Goal: Information Seeking & Learning: Check status

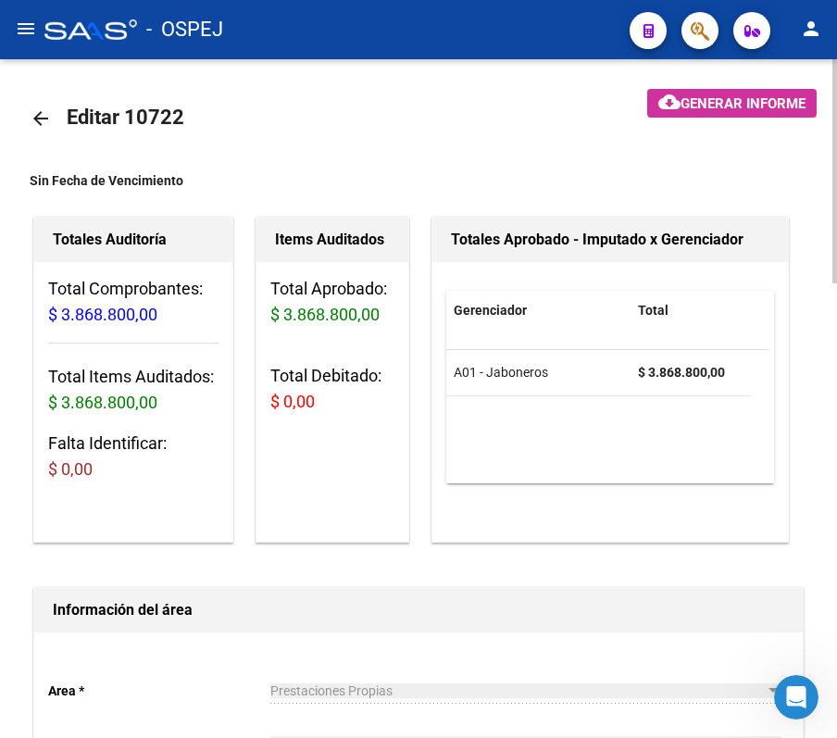
click at [30, 109] on mat-icon "arrow_back" at bounding box center [41, 118] width 22 height 22
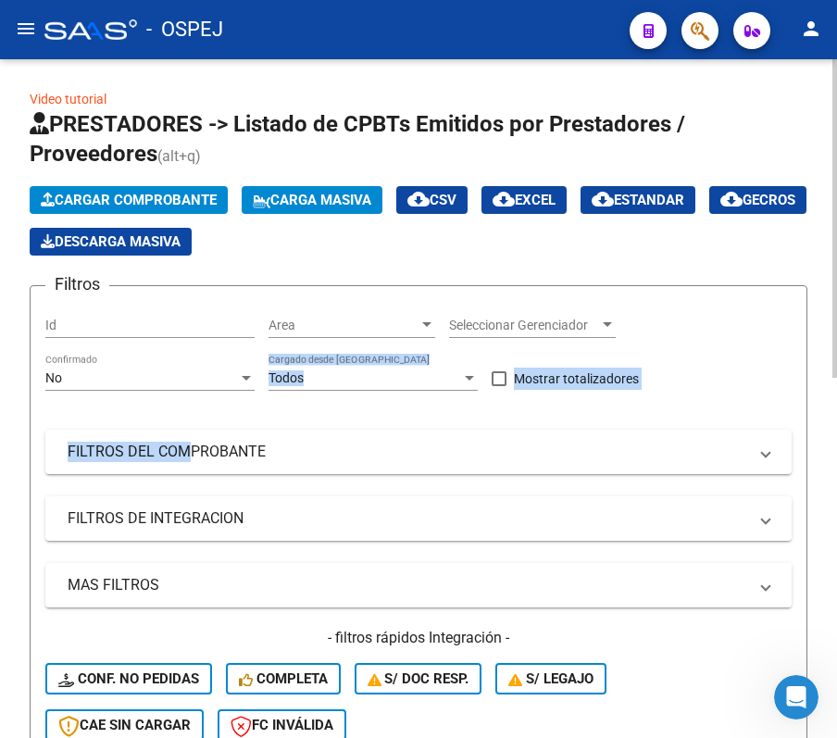
drag, startPoint x: 176, startPoint y: 408, endPoint x: 127, endPoint y: 369, distance: 62.6
click at [132, 372] on div "Filtros Id Area Area Seleccionar Gerenciador Seleccionar Gerenciador No Confirm…" at bounding box center [418, 528] width 747 height 455
click at [142, 380] on div "No" at bounding box center [141, 378] width 193 height 16
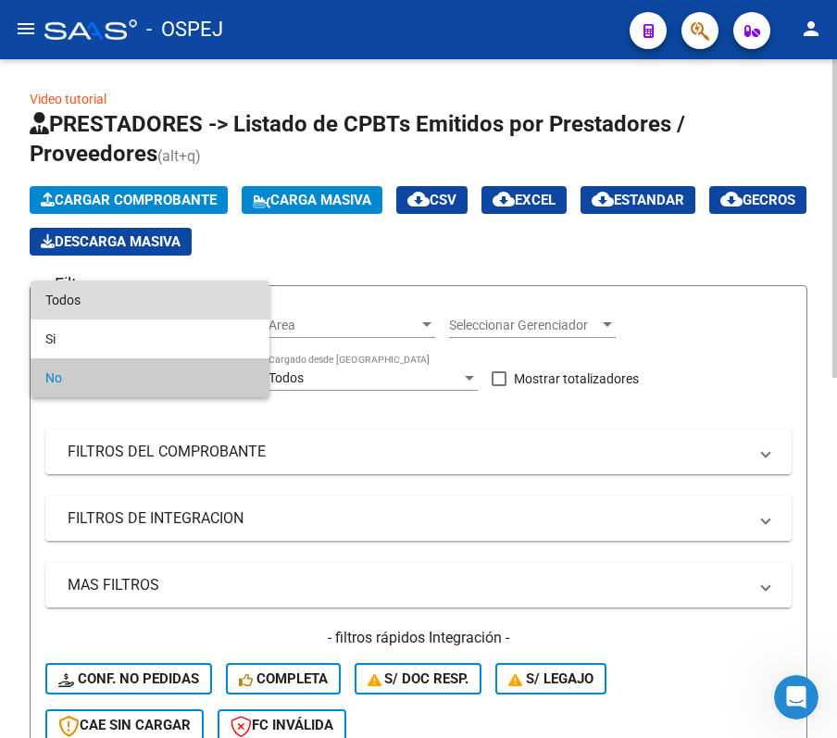
drag, startPoint x: 117, startPoint y: 301, endPoint x: 109, endPoint y: 294, distance: 10.5
click at [113, 296] on span "Todos" at bounding box center [149, 300] width 209 height 39
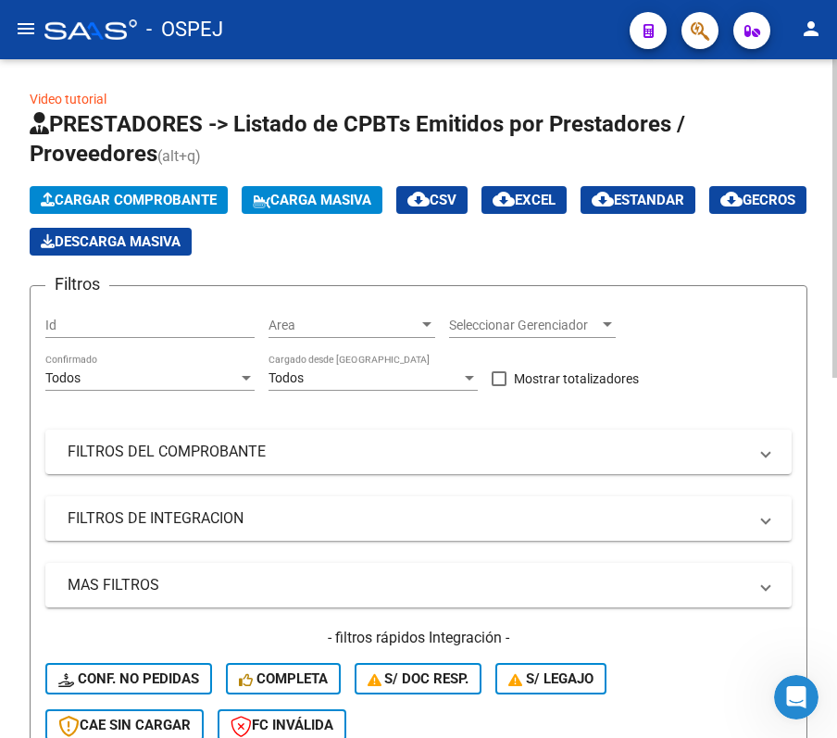
click at [170, 423] on div "Filtros Id Area Area Seleccionar Gerenciador Seleccionar Gerenciador Todos Conf…" at bounding box center [418, 528] width 747 height 455
click at [206, 458] on mat-panel-title "FILTROS DEL COMPROBANTE" at bounding box center [408, 452] width 680 height 20
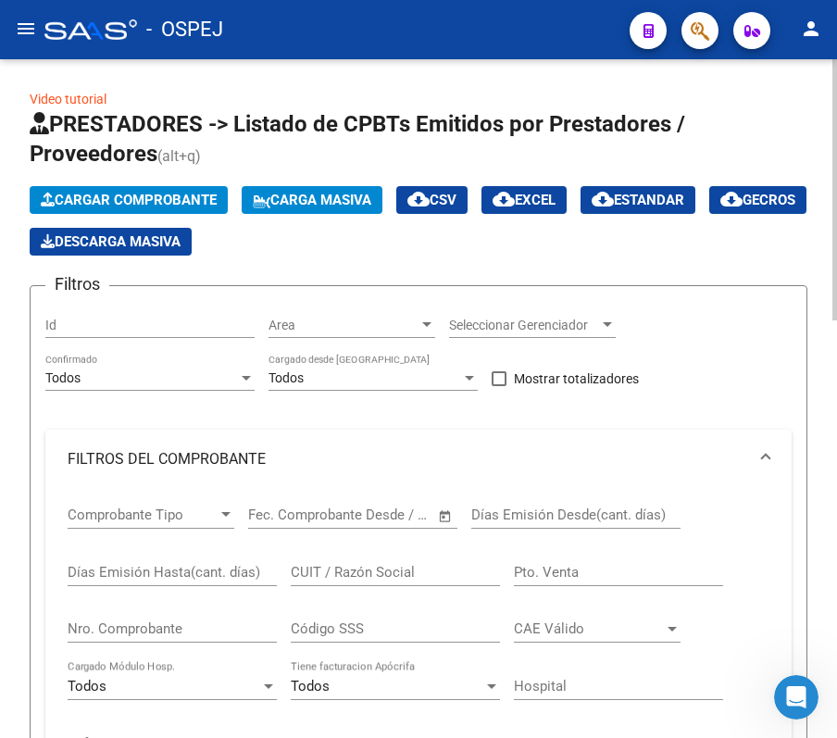
click at [219, 634] on input "Nro. Comprobante" at bounding box center [172, 629] width 209 height 17
type input "9184"
click at [446, 90] on div "Video tutorial PRESTADORES -> Listado de CPBTs Emitidos por Prestadores / Prove…" at bounding box center [419, 695] width 778 height 1212
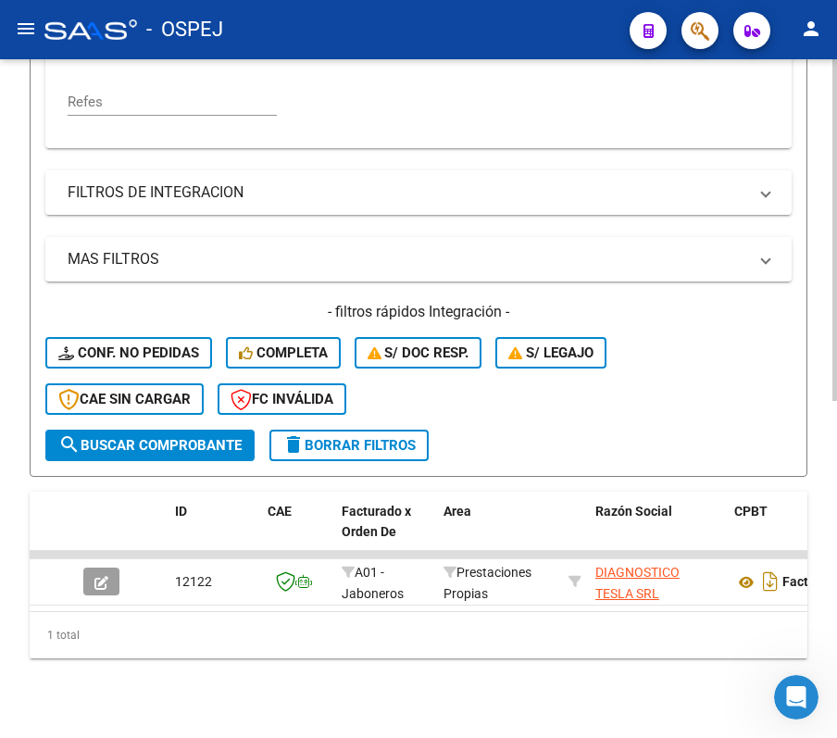
scroll to position [669, 0]
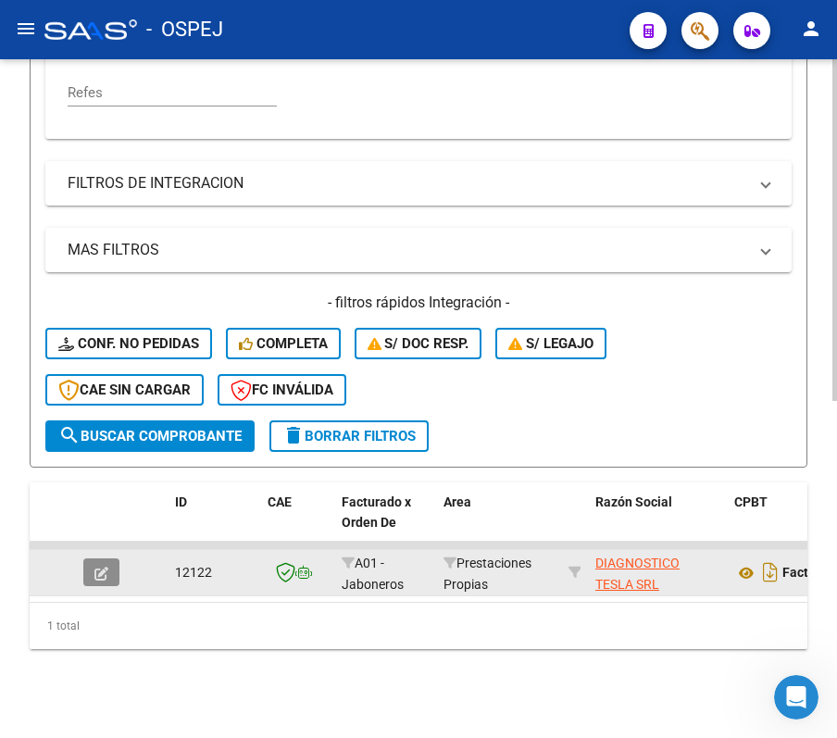
click at [115, 559] on button "button" at bounding box center [101, 573] width 36 height 28
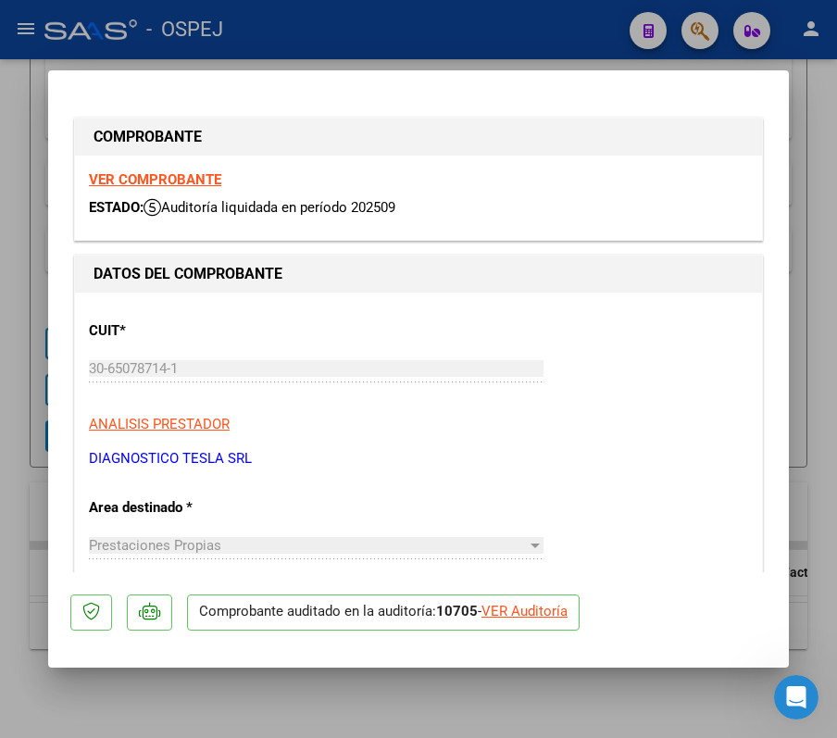
click at [521, 619] on div "VER Auditoría" at bounding box center [525, 611] width 86 height 21
type input "$ 0,00"
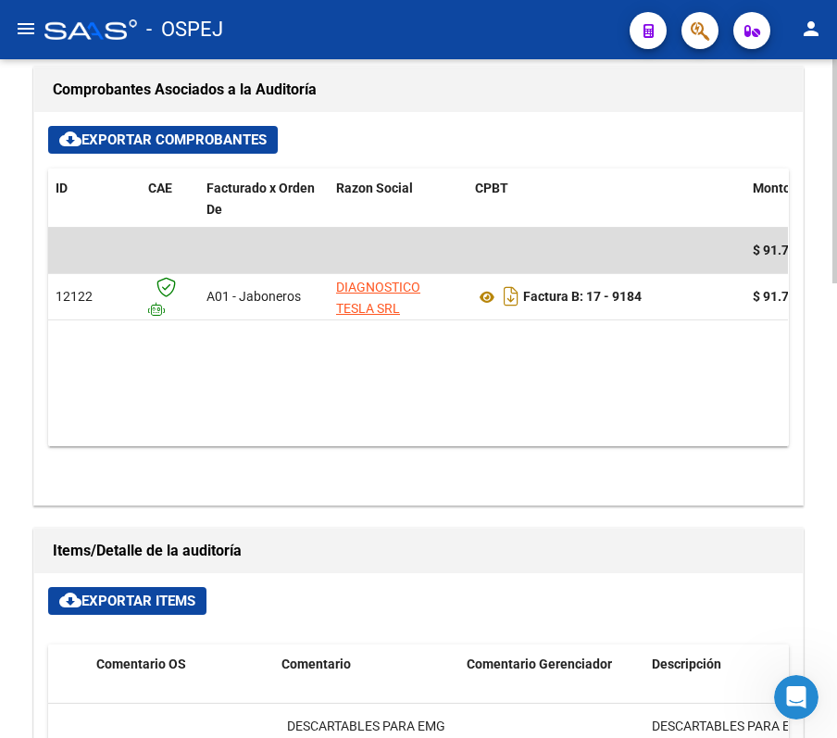
scroll to position [763, 0]
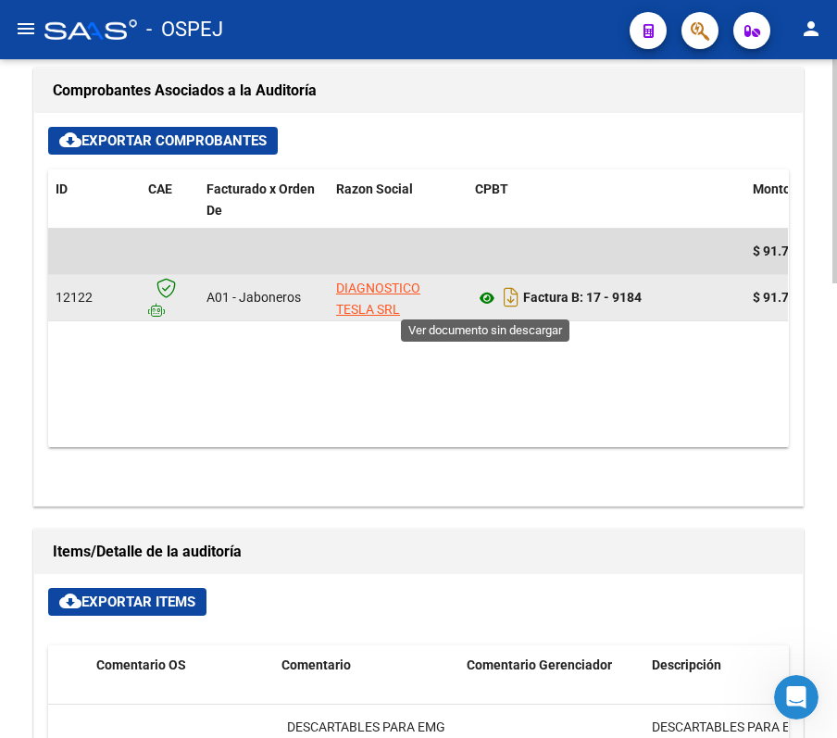
click at [475, 306] on icon at bounding box center [487, 298] width 24 height 22
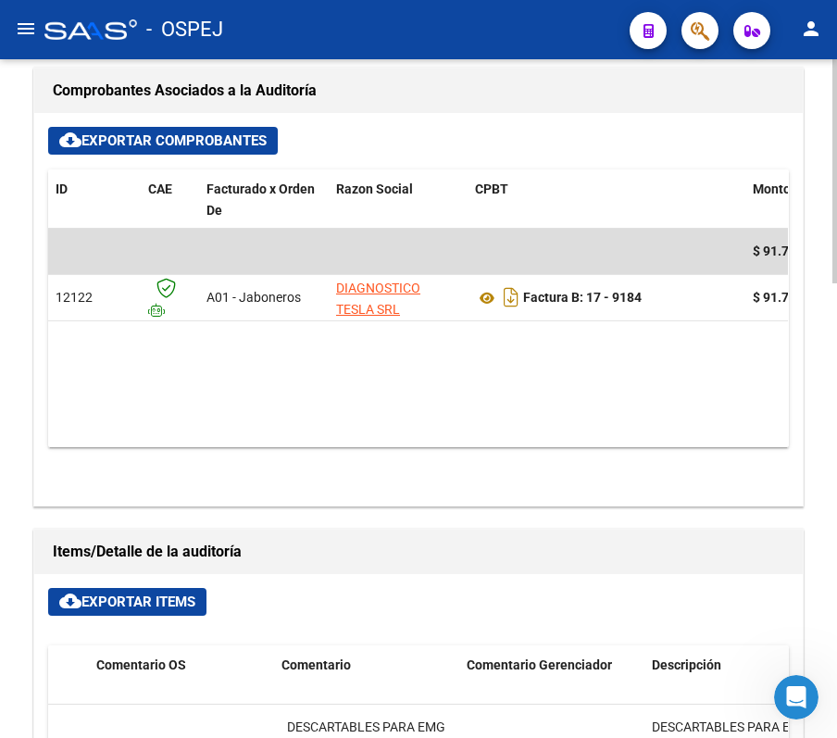
click at [542, 85] on h1 "Comprobantes Asociados a la Auditoría" at bounding box center [419, 91] width 732 height 30
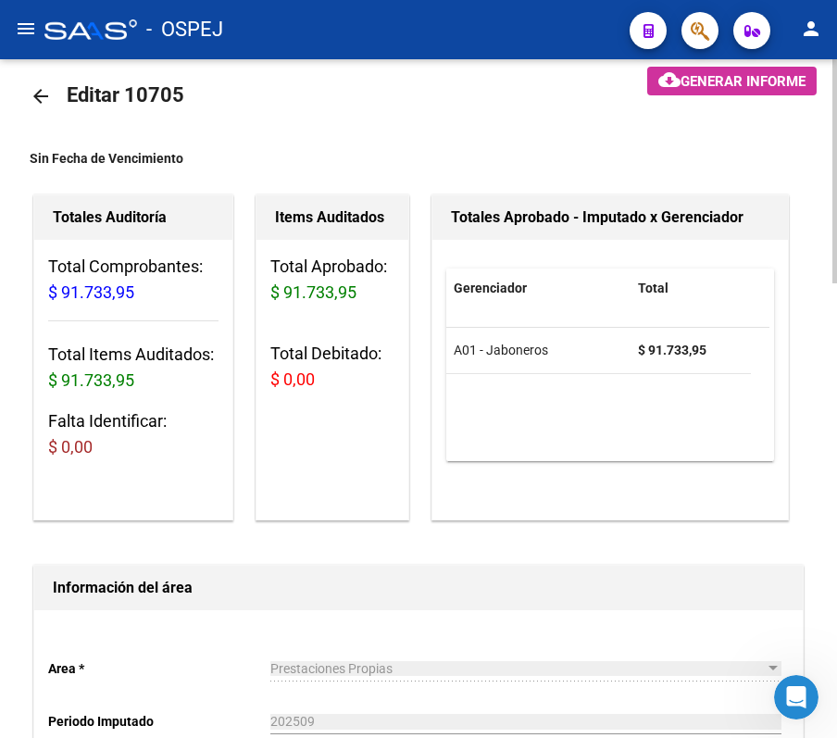
scroll to position [0, 0]
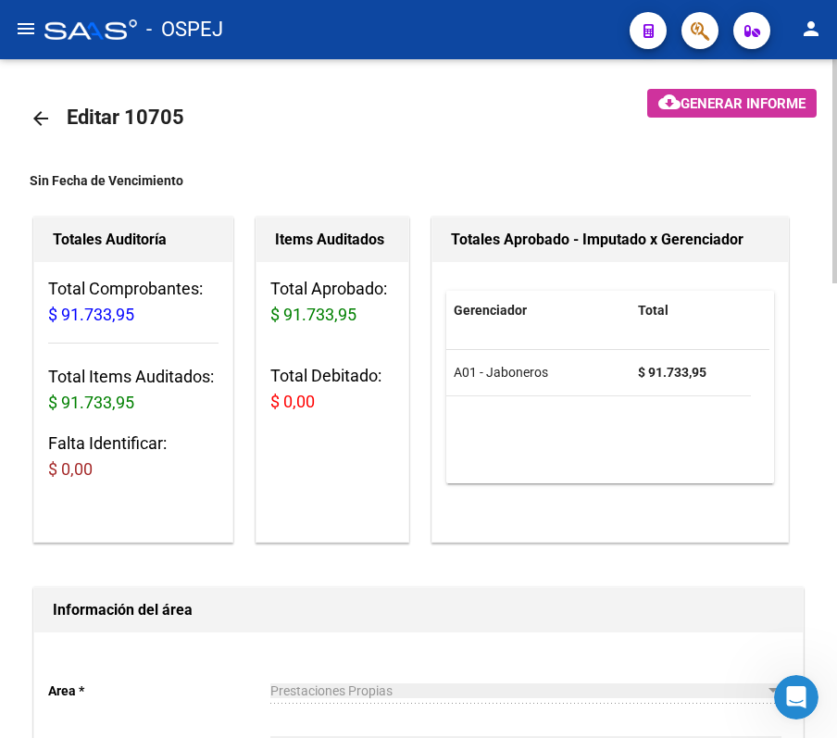
click at [56, 123] on link "arrow_back" at bounding box center [48, 118] width 37 height 44
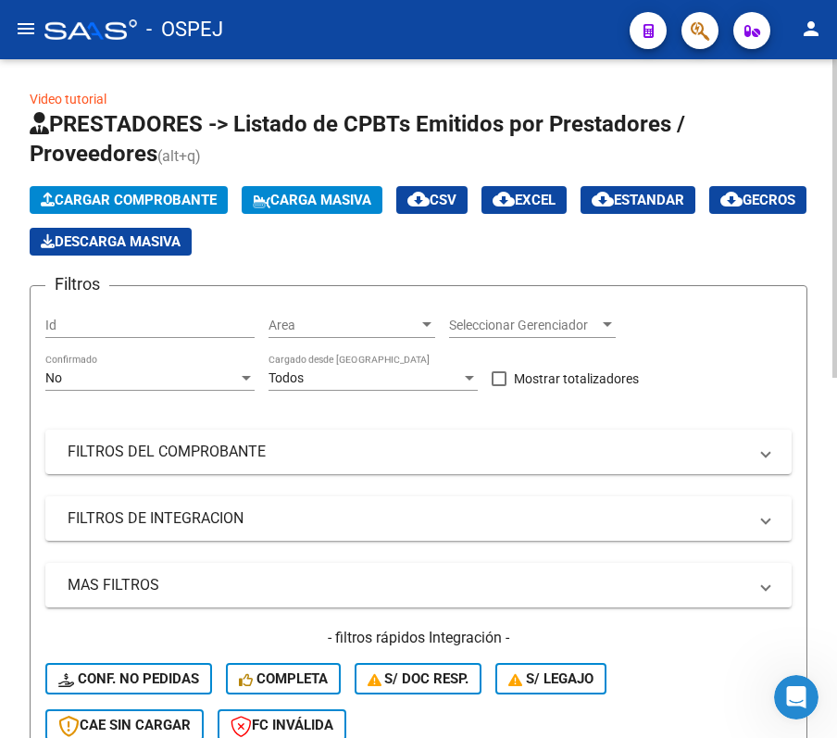
click at [191, 387] on div "No Confirmado" at bounding box center [149, 372] width 209 height 37
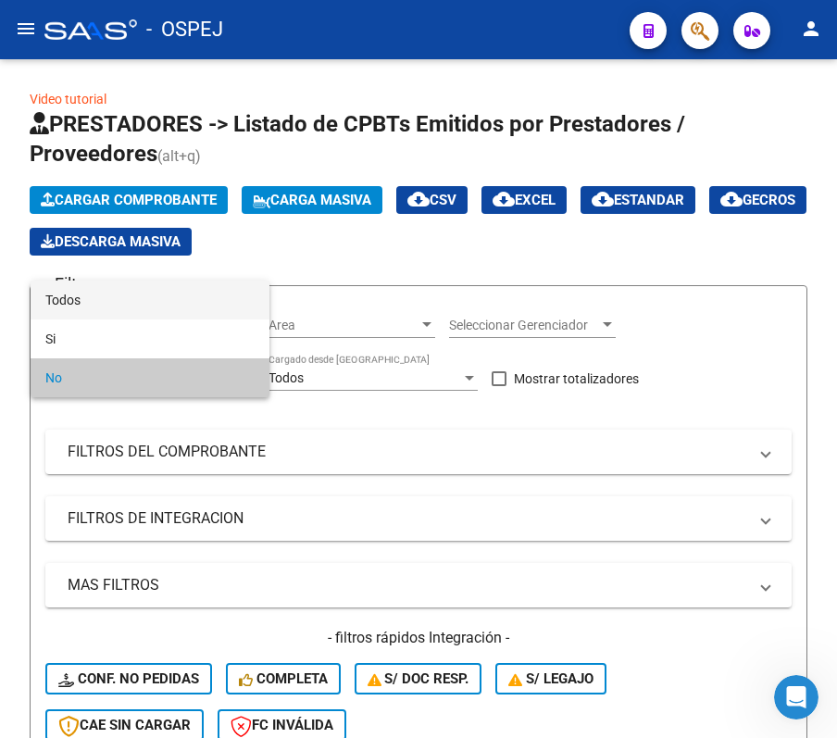
click at [157, 308] on span "Todos" at bounding box center [149, 300] width 209 height 39
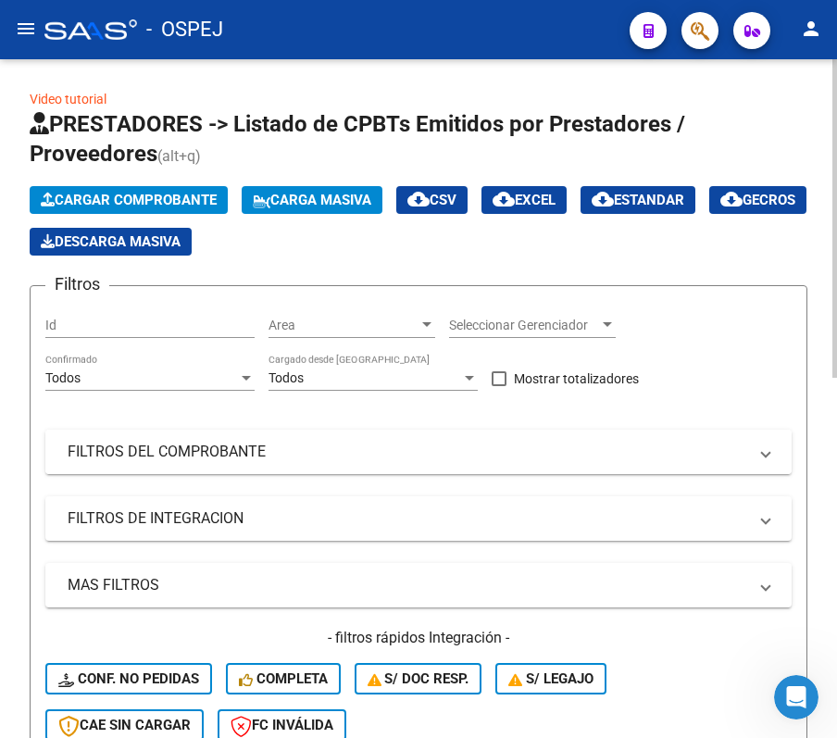
click at [224, 452] on mat-panel-title "FILTROS DEL COMPROBANTE" at bounding box center [408, 452] width 680 height 20
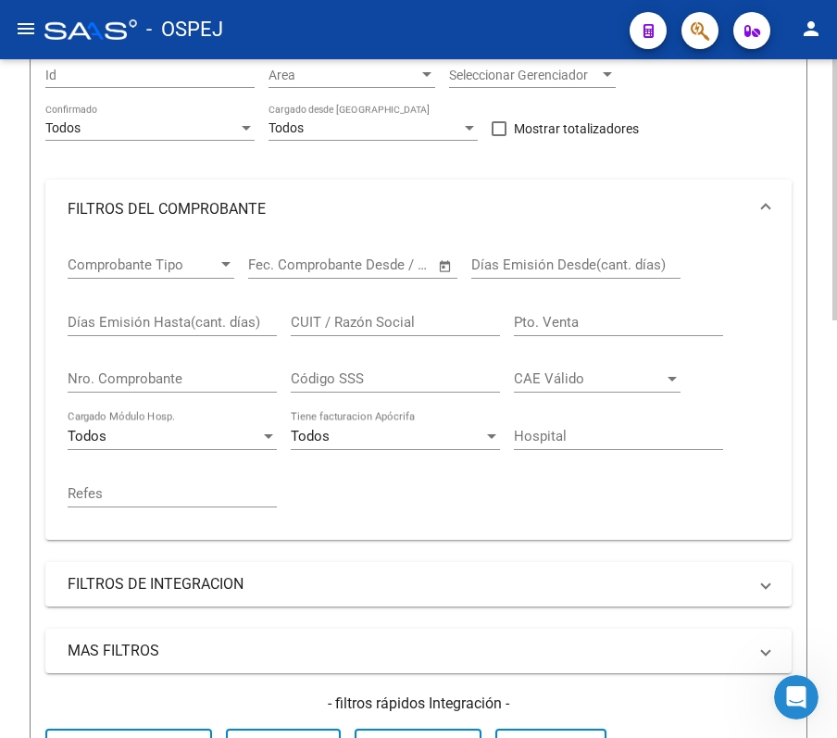
scroll to position [246, 0]
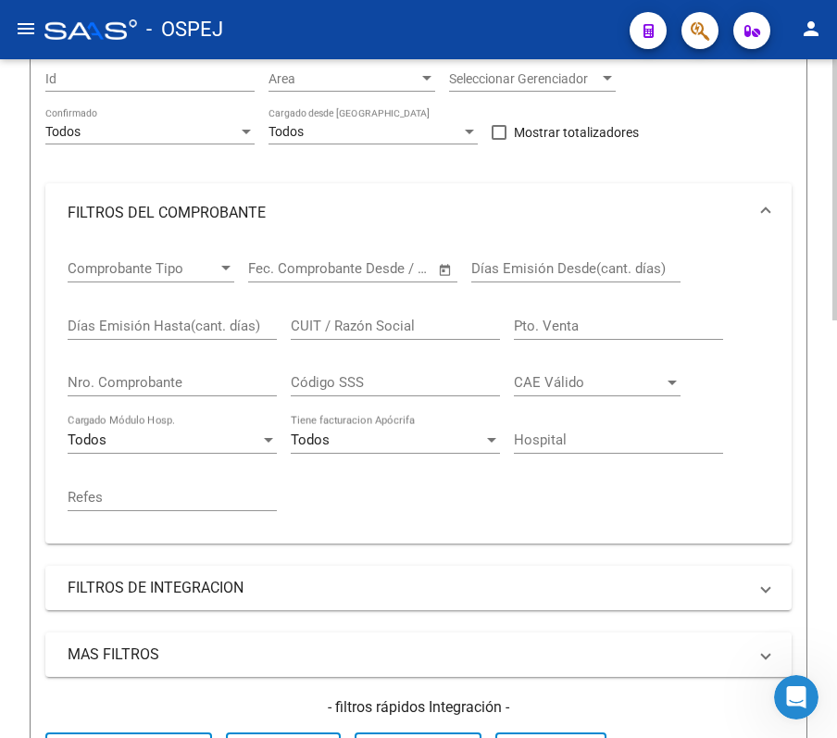
click at [215, 378] on input "Nro. Comprobante" at bounding box center [172, 382] width 209 height 17
type input "5734"
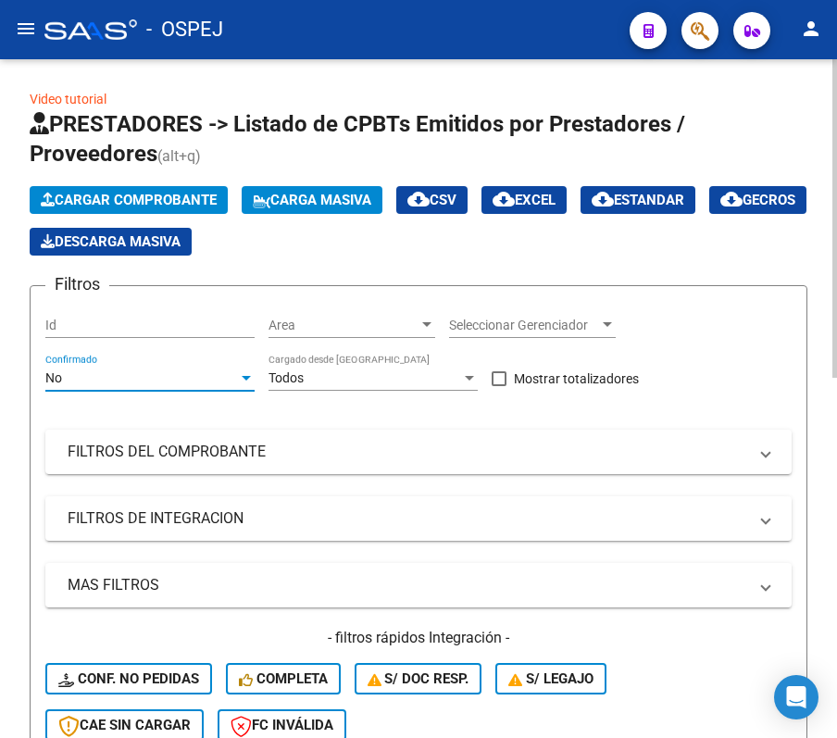
click at [191, 370] on div "No" at bounding box center [141, 378] width 193 height 16
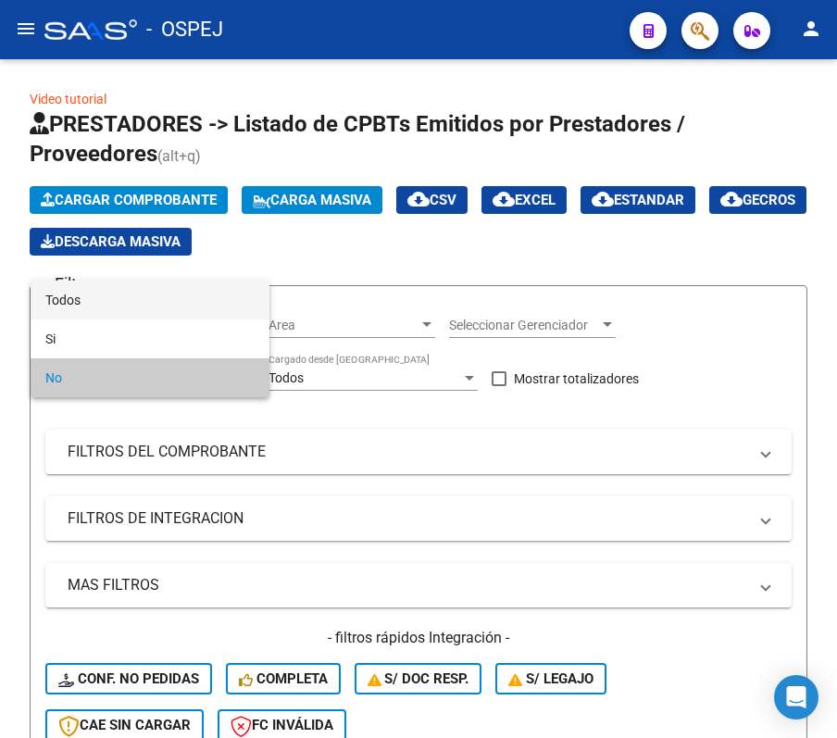
click at [187, 309] on span "Todos" at bounding box center [149, 300] width 209 height 39
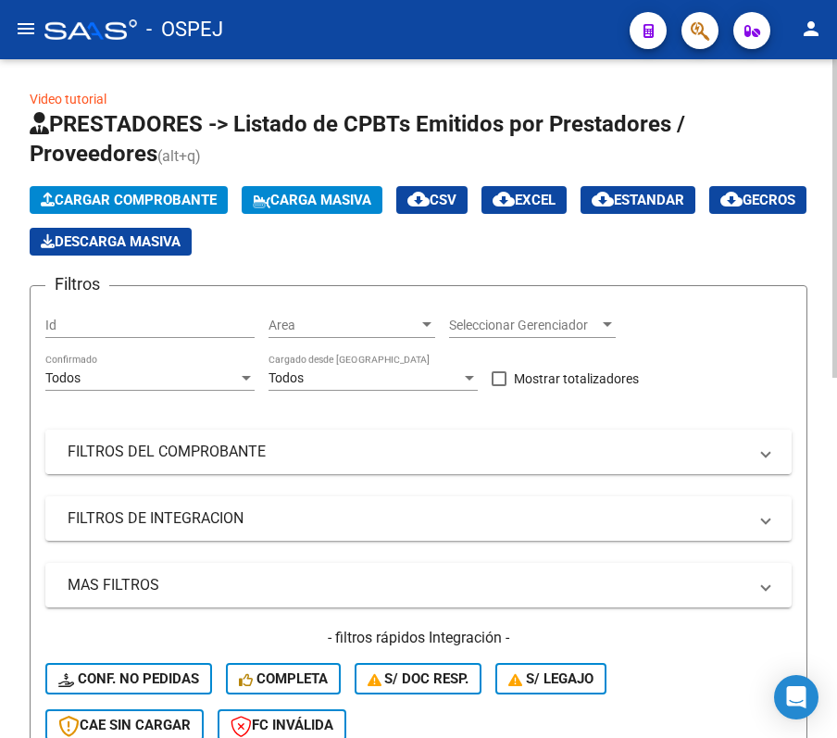
click at [157, 471] on mat-expansion-panel-header "FILTROS DEL COMPROBANTE" at bounding box center [418, 452] width 747 height 44
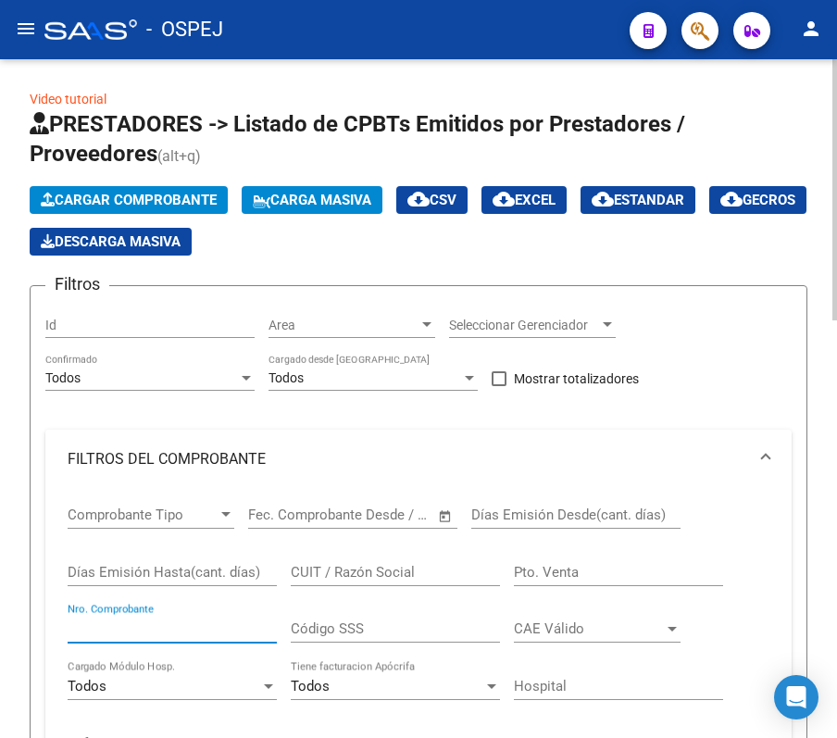
click at [208, 631] on input "Nro. Comprobante" at bounding box center [172, 629] width 209 height 17
click at [31, 437] on form "Filtros Id Area Area Seleccionar Gerenciador Seleccionar Gerenciador Todos Conf…" at bounding box center [419, 702] width 778 height 834
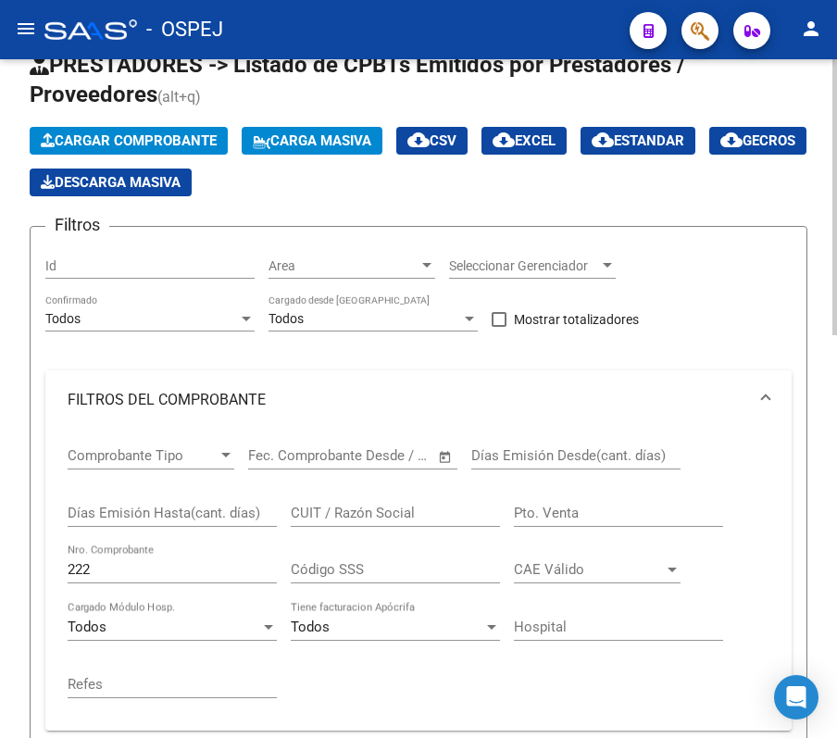
scroll to position [123, 0]
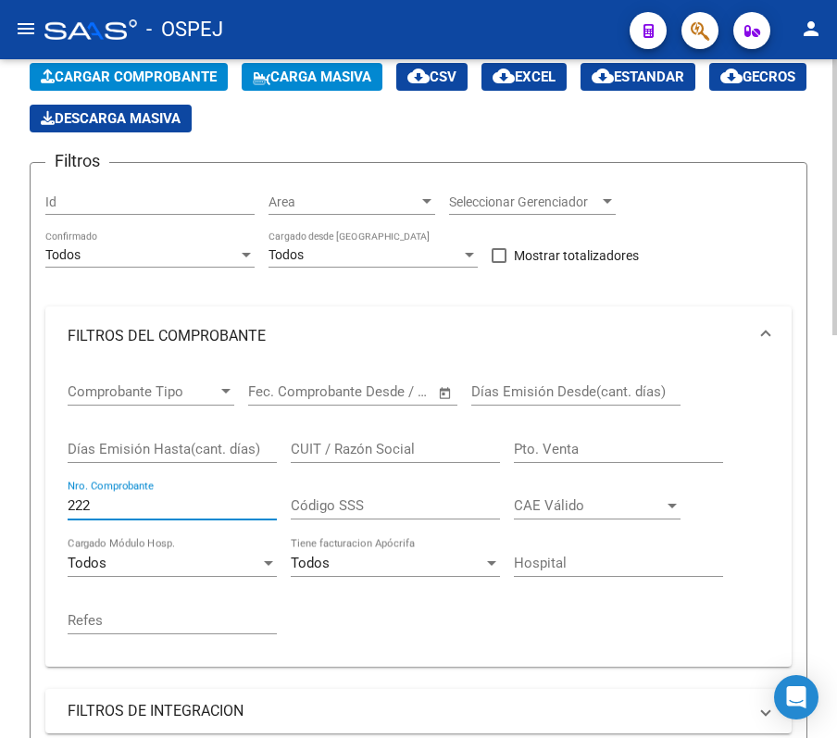
click at [193, 505] on input "222" at bounding box center [172, 505] width 209 height 17
drag, startPoint x: 193, startPoint y: 505, endPoint x: 183, endPoint y: 498, distance: 11.3
click at [183, 498] on input "222" at bounding box center [172, 505] width 209 height 17
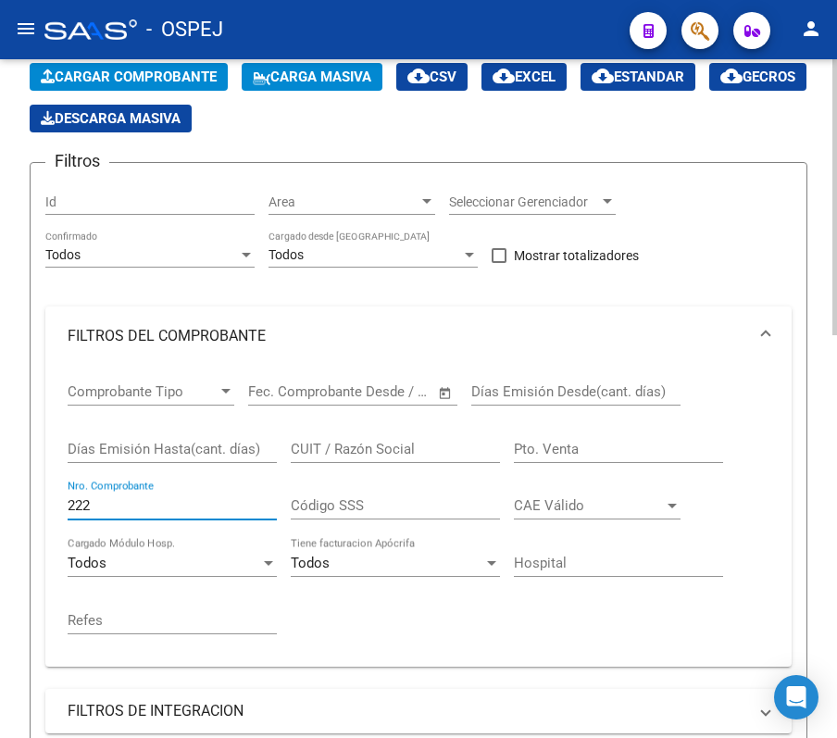
click at [183, 498] on input "222" at bounding box center [172, 505] width 209 height 17
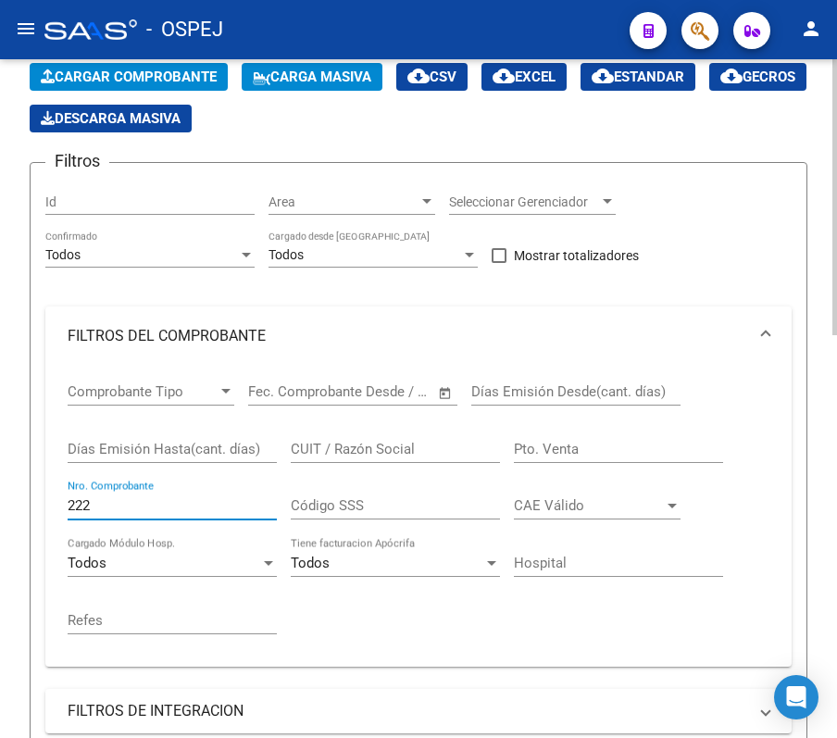
click at [183, 498] on input "222" at bounding box center [172, 505] width 209 height 17
type input "2"
type input "41"
click at [12, 268] on div "Video tutorial PRESTADORES -> Listado de CPBTs Emitidos por Prestadores / Prove…" at bounding box center [418, 647] width 837 height 1423
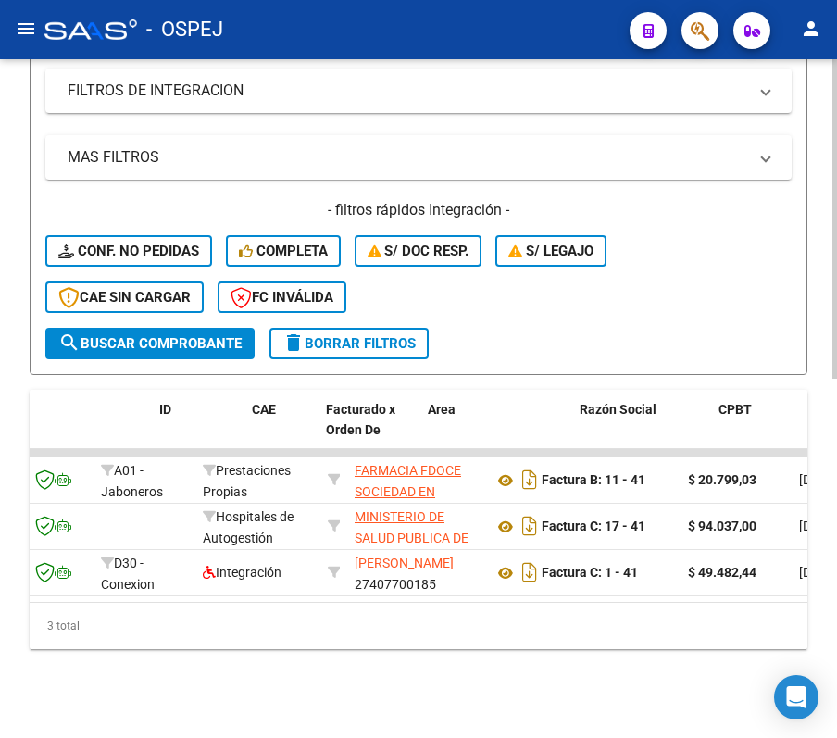
scroll to position [0, 0]
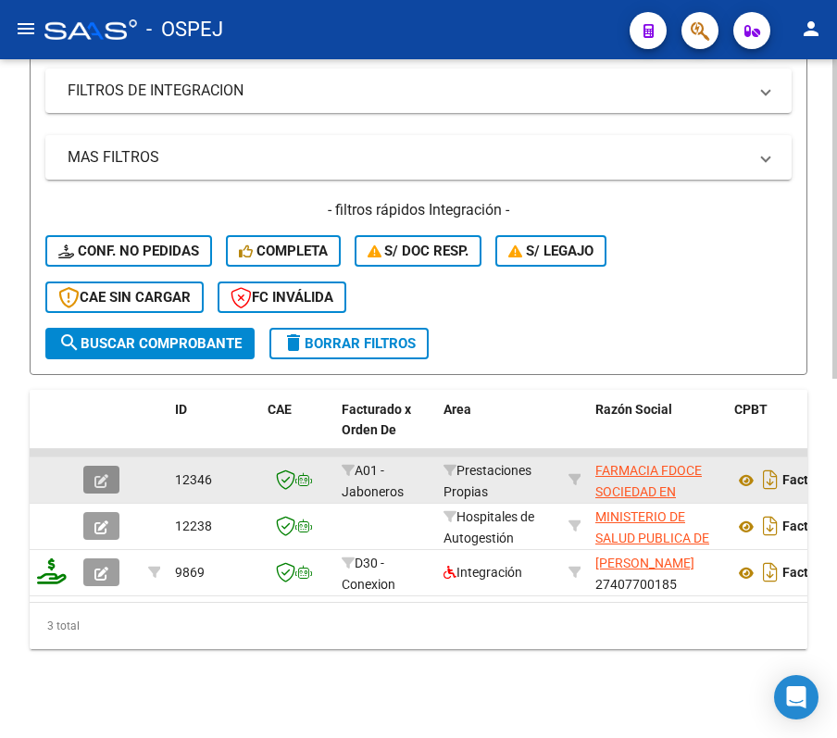
click at [93, 466] on button "button" at bounding box center [101, 480] width 36 height 28
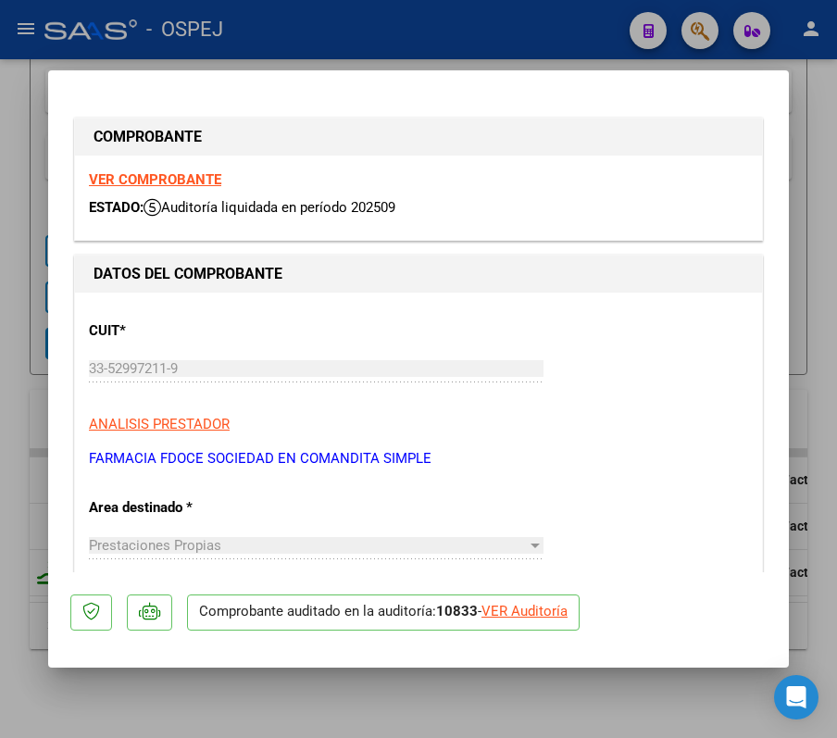
click at [561, 604] on div "VER Auditoría" at bounding box center [525, 611] width 86 height 21
type input "$ 0,00"
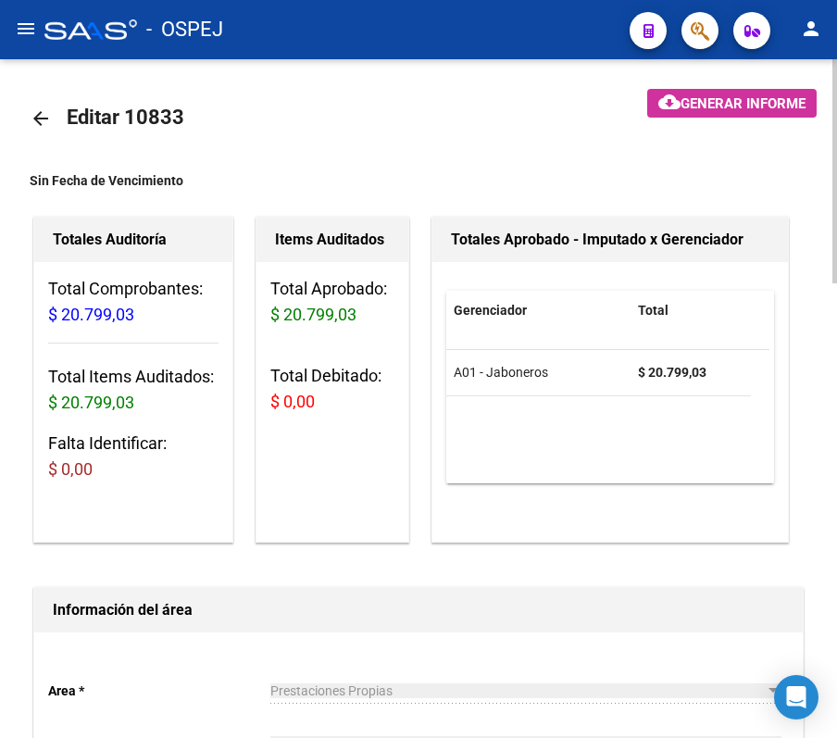
click at [54, 122] on link "arrow_back" at bounding box center [48, 118] width 37 height 44
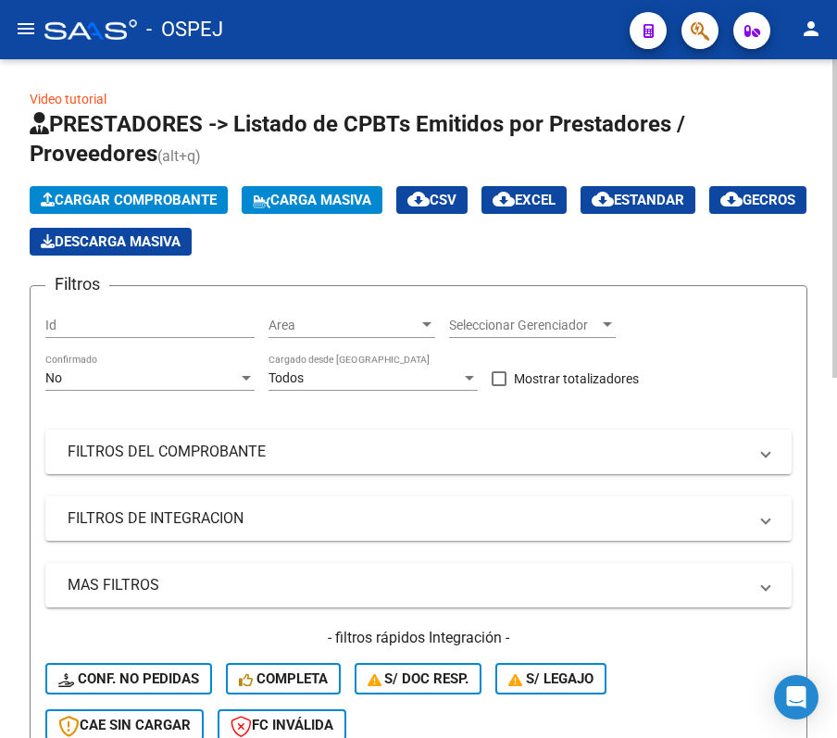
click at [224, 358] on div "No Confirmado" at bounding box center [149, 372] width 209 height 37
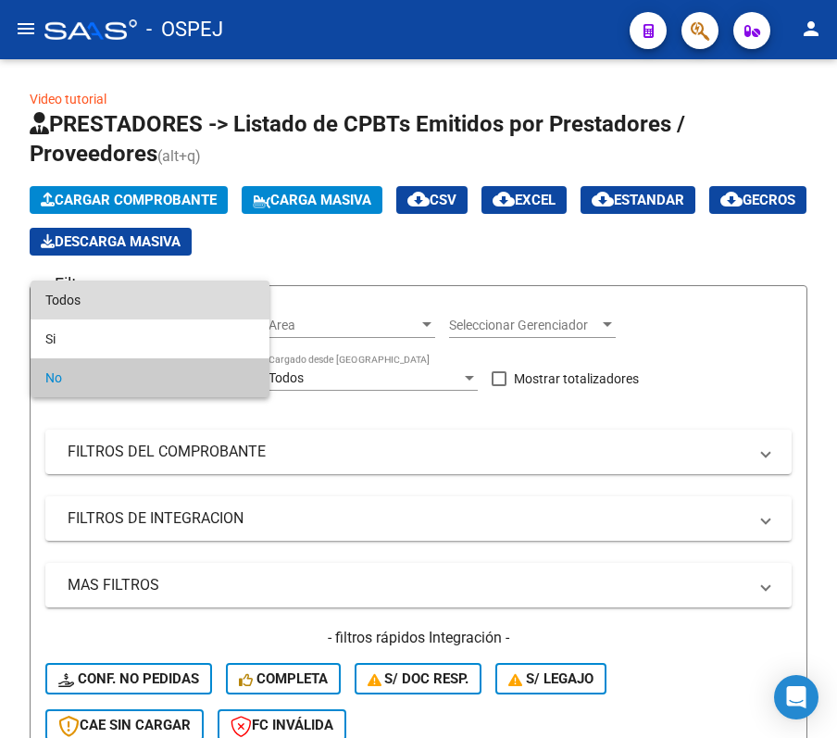
click at [165, 311] on span "Todos" at bounding box center [149, 300] width 209 height 39
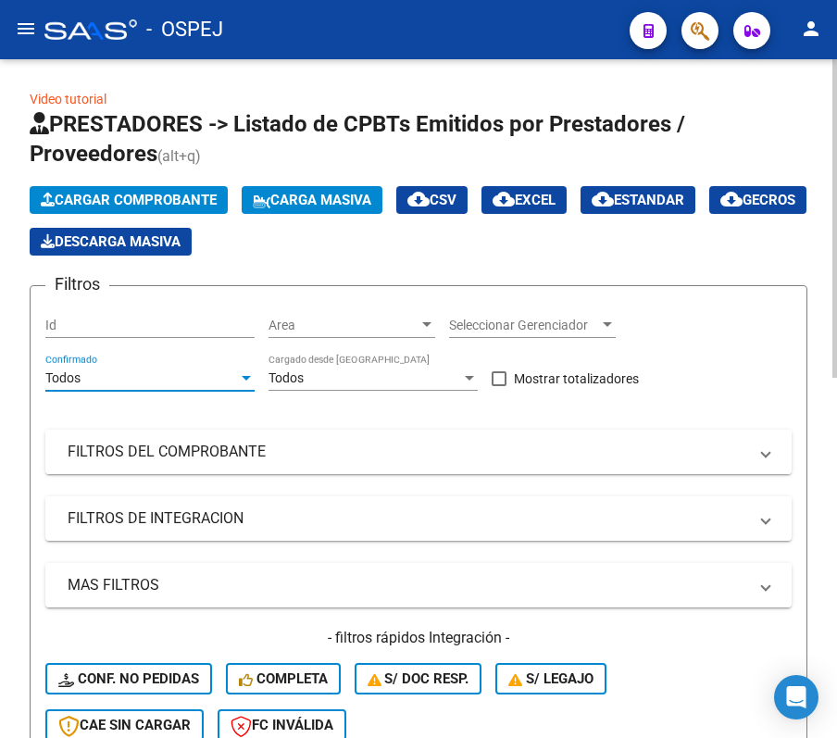
click at [145, 434] on mat-expansion-panel-header "FILTROS DEL COMPROBANTE" at bounding box center [418, 452] width 747 height 44
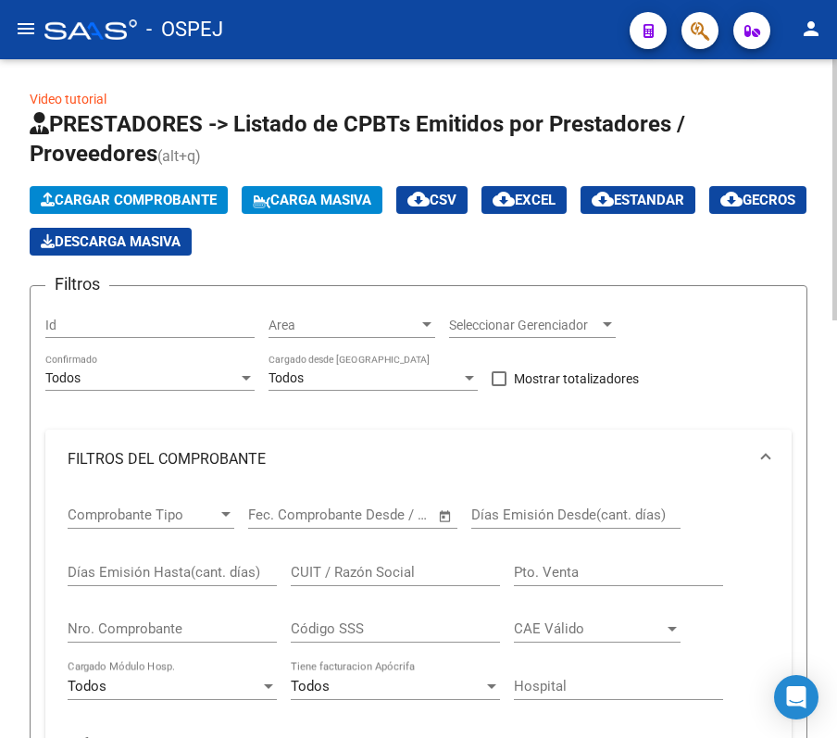
click at [169, 632] on input "Nro. Comprobante" at bounding box center [172, 629] width 209 height 17
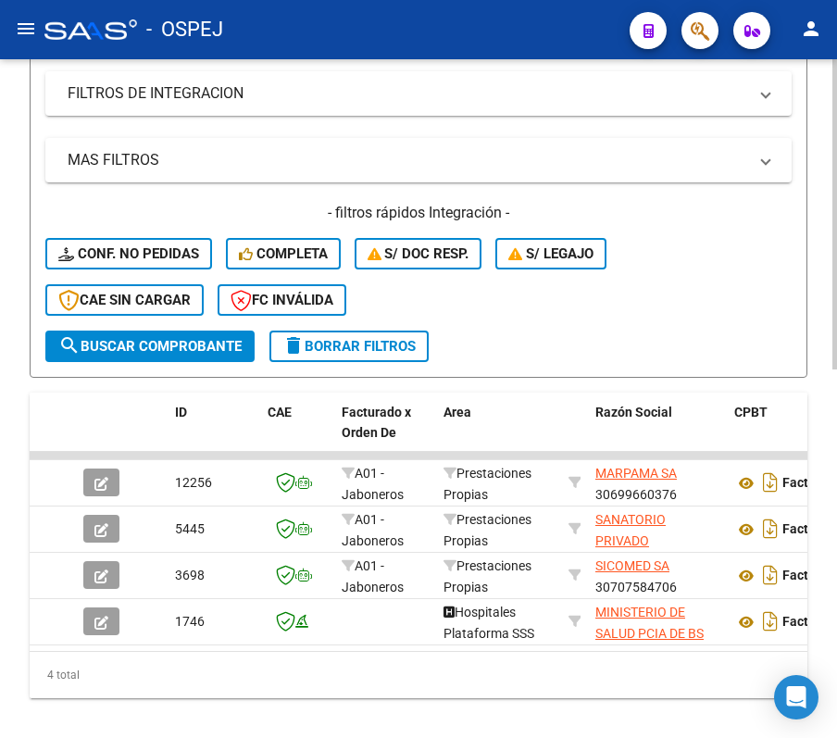
scroll to position [808, 0]
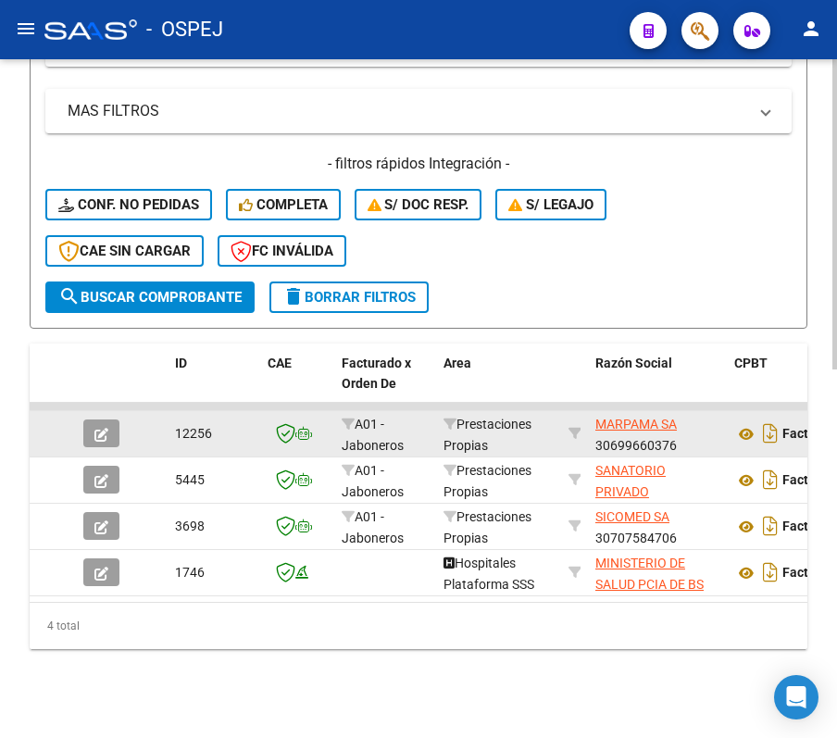
type input "7119"
click at [112, 420] on button "button" at bounding box center [101, 434] width 36 height 28
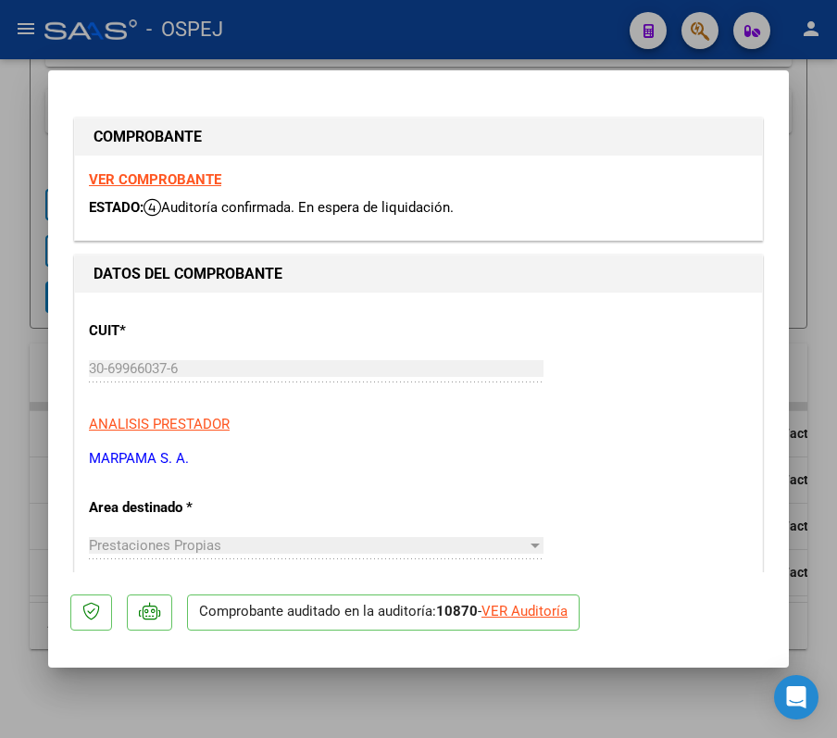
click at [522, 609] on div "VER Auditoría" at bounding box center [525, 611] width 86 height 21
type input "$ 0,00"
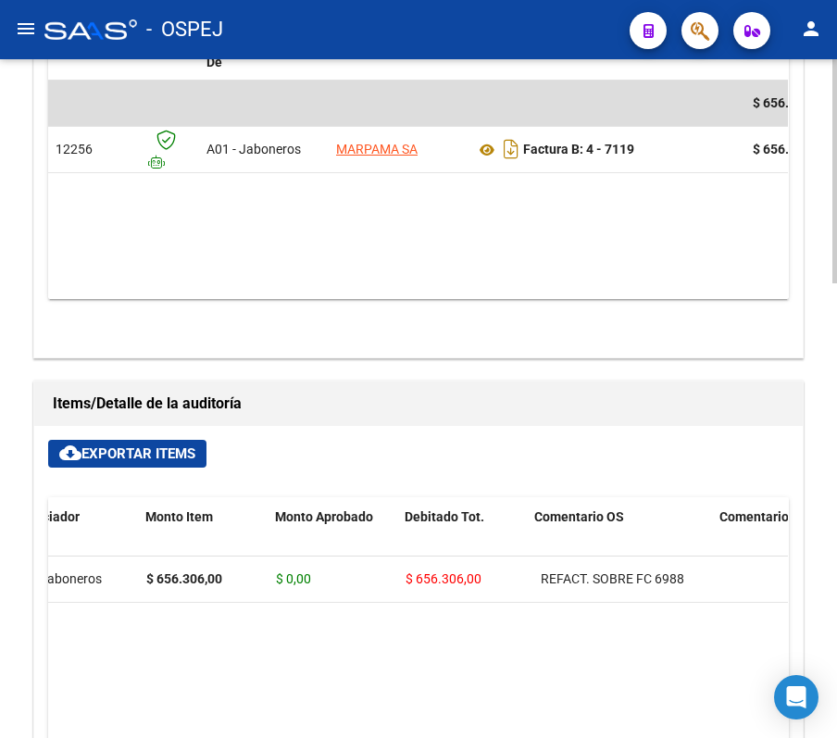
scroll to position [864, 0]
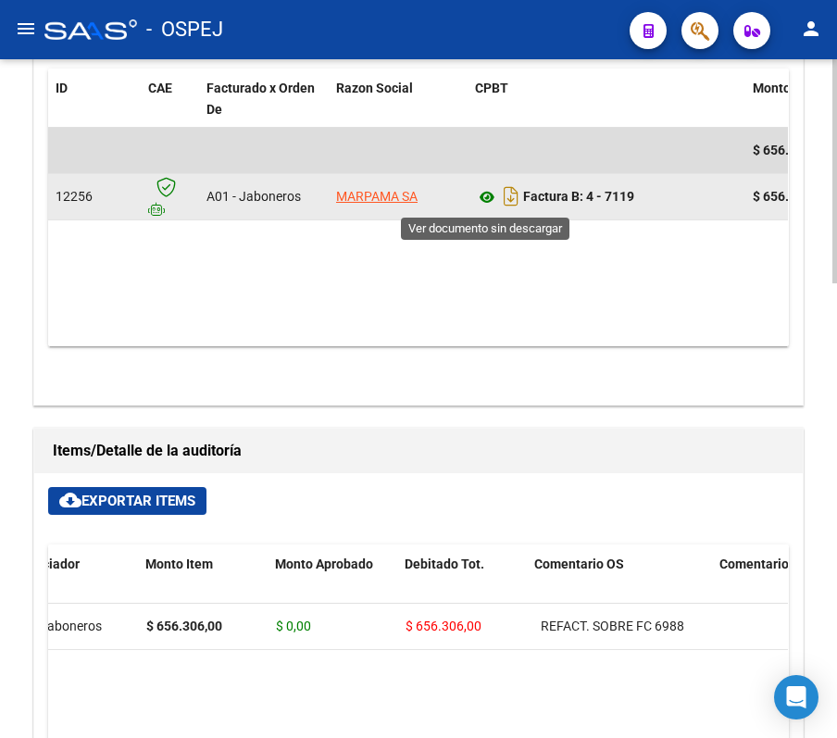
click at [487, 206] on icon at bounding box center [487, 197] width 24 height 22
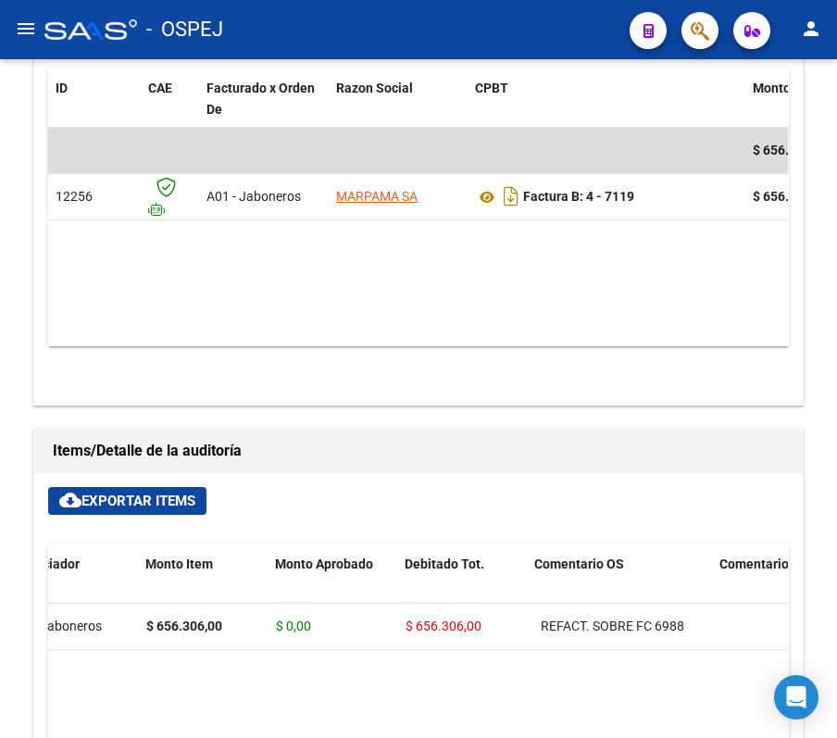
click at [486, 37] on div "- OSPEJ" at bounding box center [329, 29] width 571 height 41
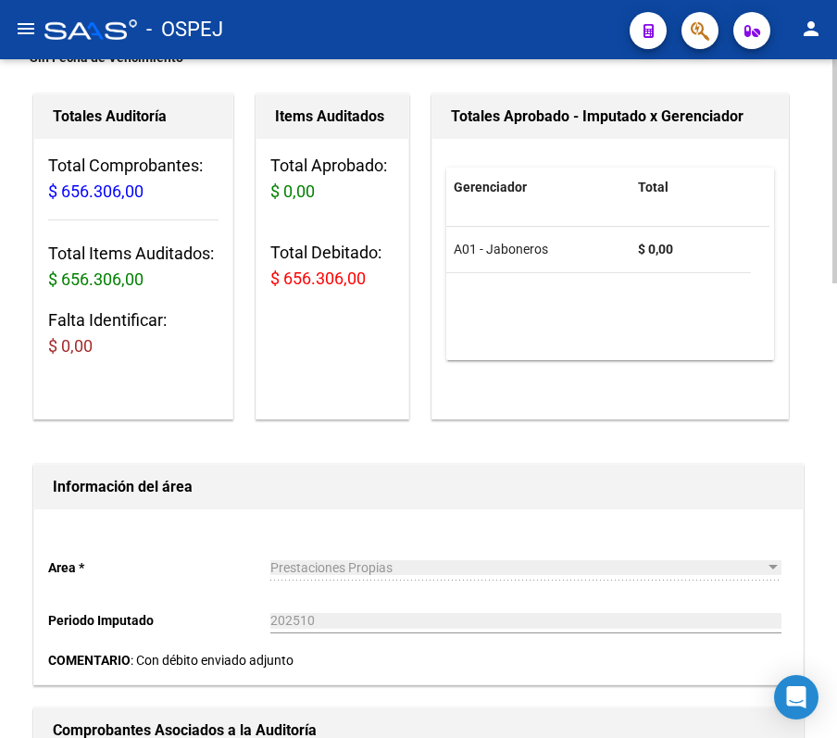
scroll to position [0, 0]
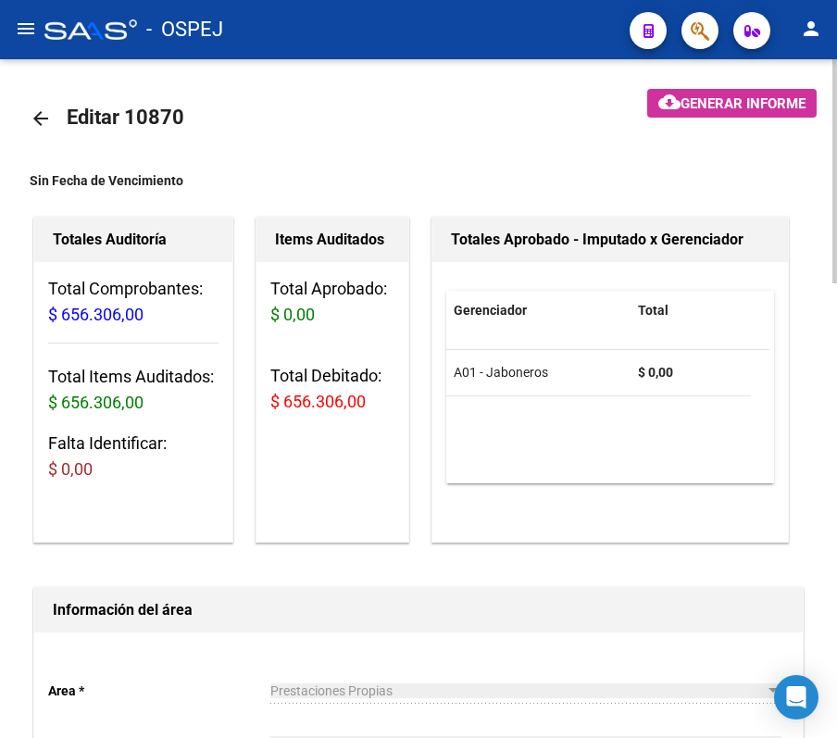
click at [48, 113] on mat-icon "arrow_back" at bounding box center [41, 118] width 22 height 22
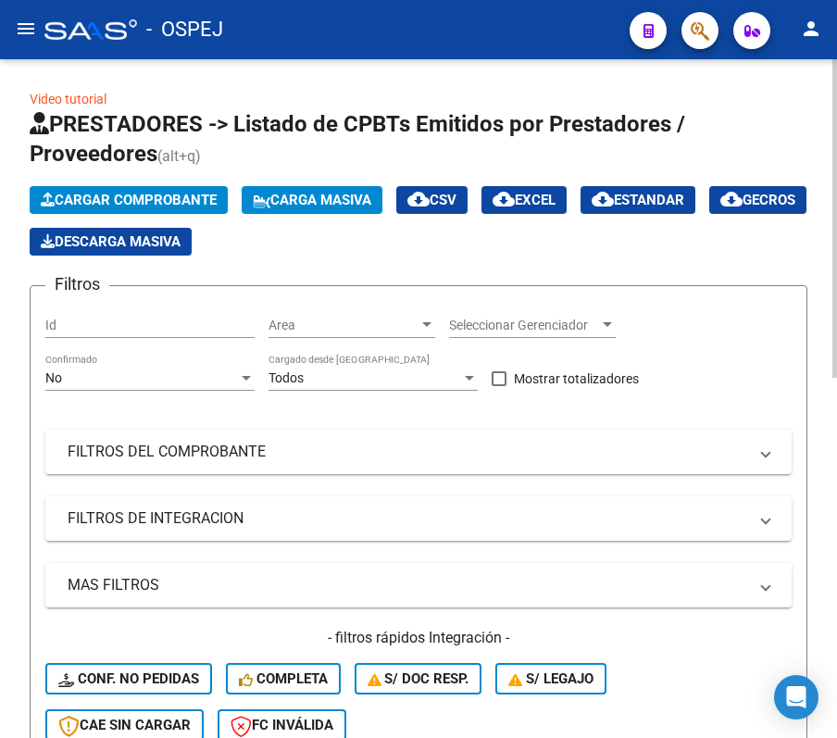
click at [176, 354] on div "No Confirmado" at bounding box center [149, 372] width 209 height 37
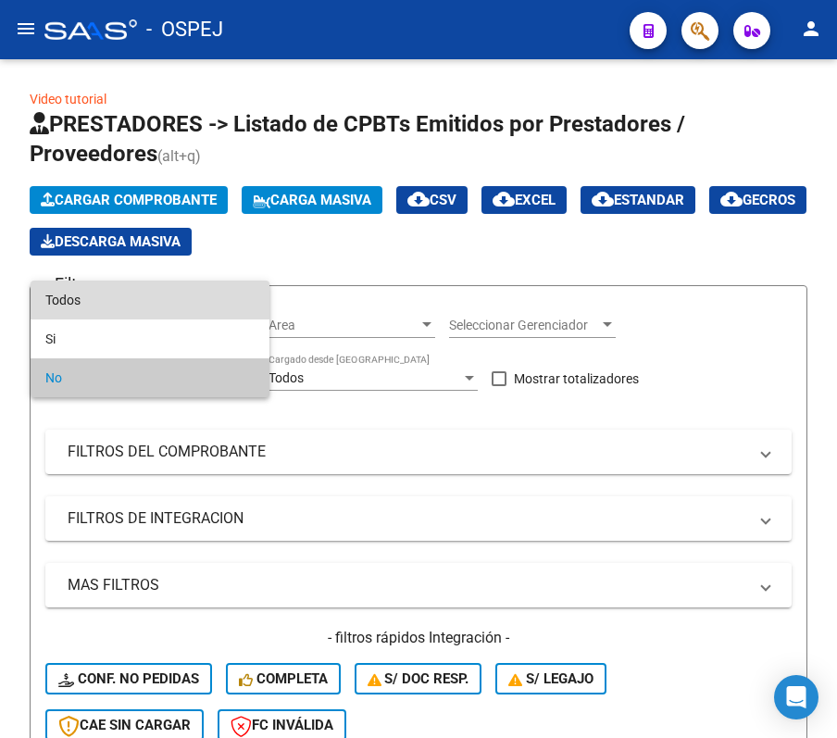
click at [141, 298] on span "Todos" at bounding box center [149, 300] width 209 height 39
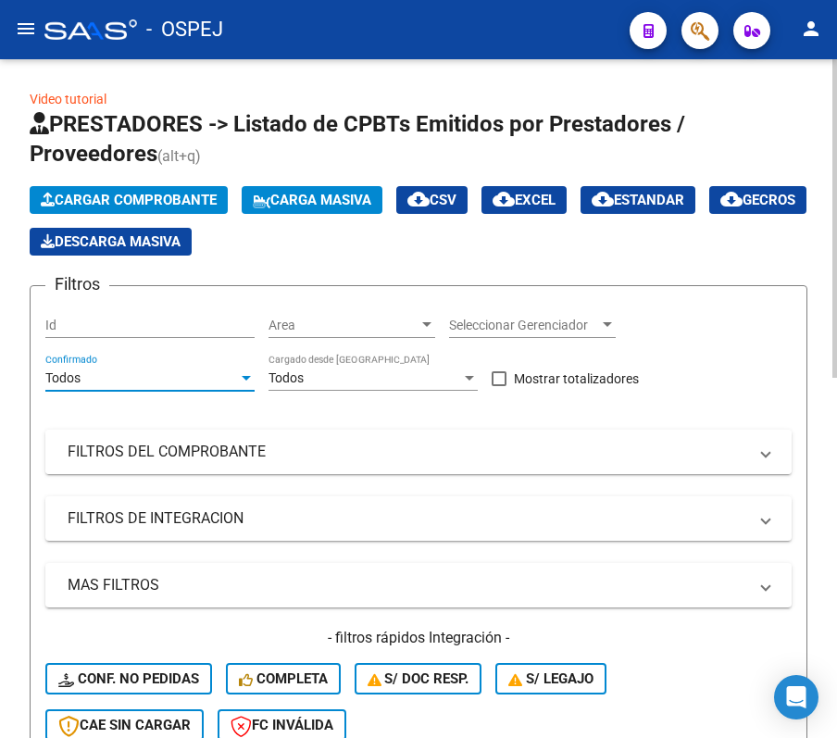
click at [239, 442] on mat-panel-title "FILTROS DEL COMPROBANTE" at bounding box center [408, 452] width 680 height 20
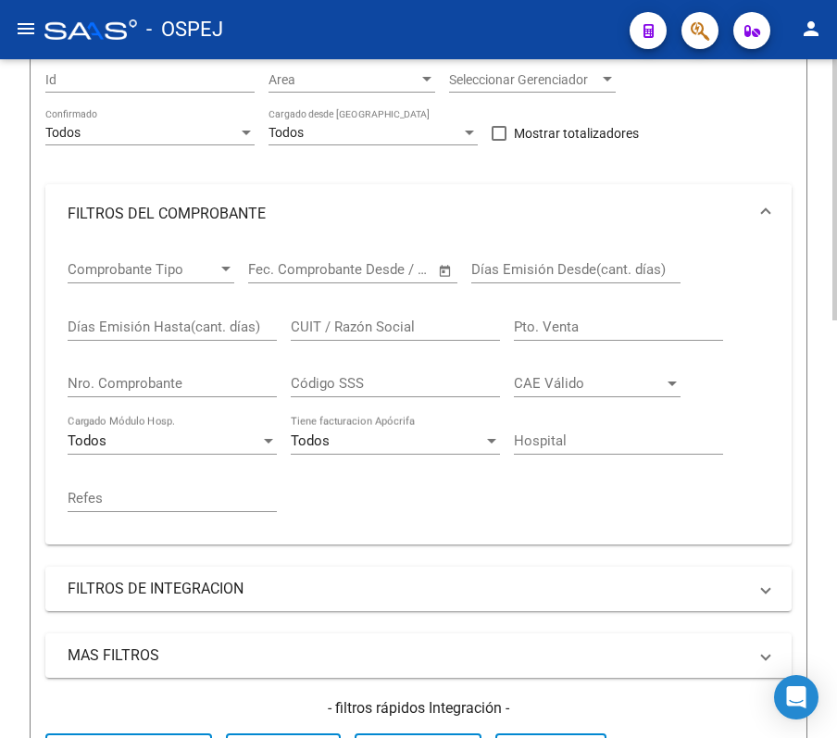
scroll to position [246, 0]
click at [232, 383] on input "Nro. Comprobante" at bounding box center [172, 382] width 209 height 17
type input "1152"
click at [12, 323] on div "Video tutorial PRESTADORES -> Listado de CPBTs Emitidos por Prestadores / Prove…" at bounding box center [418, 594] width 837 height 1562
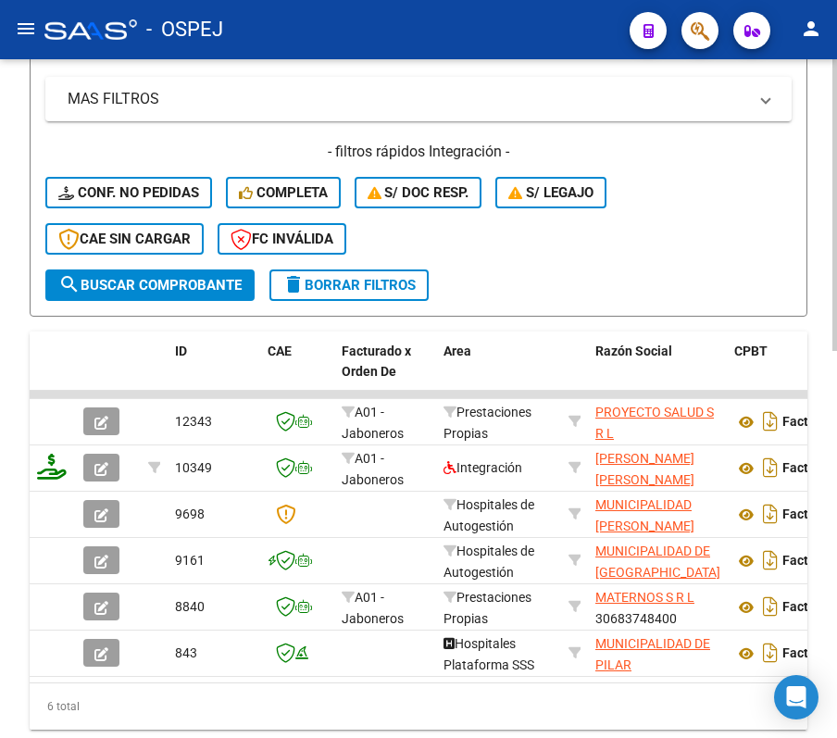
scroll to position [900, 0]
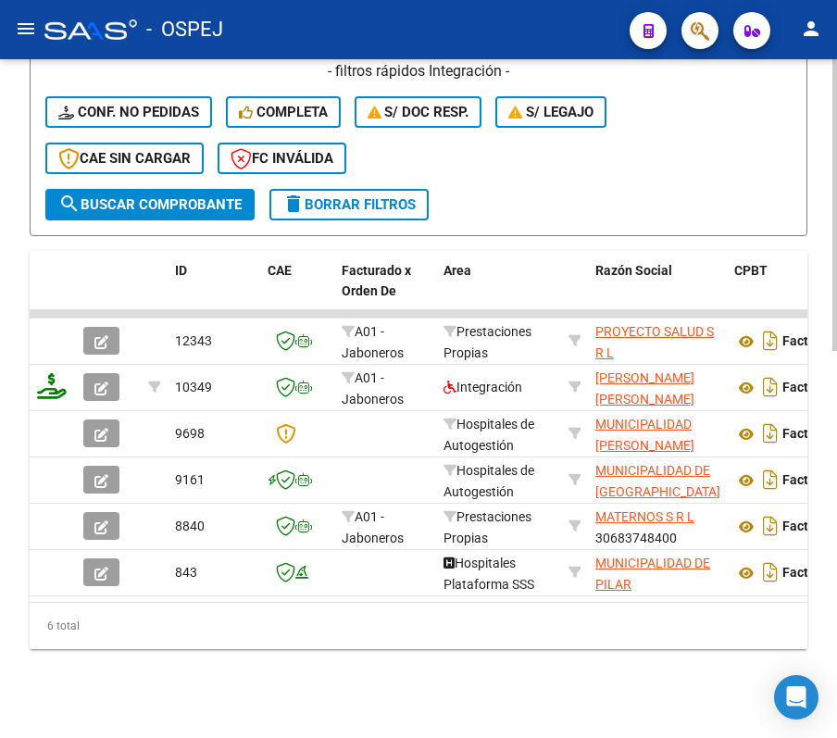
drag, startPoint x: 33, startPoint y: 338, endPoint x: 27, endPoint y: 90, distance: 248.3
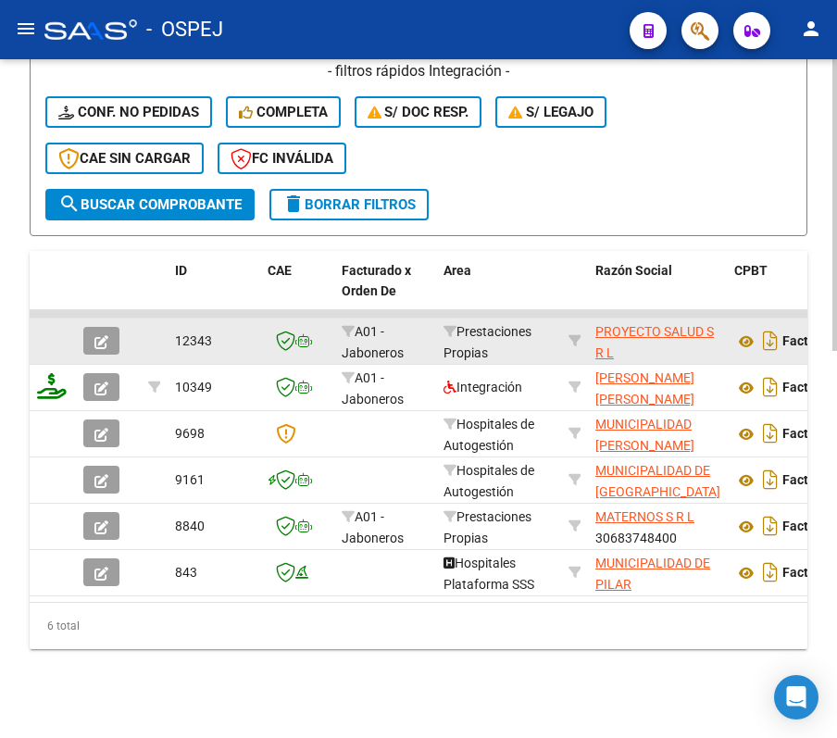
click at [109, 327] on button "button" at bounding box center [101, 341] width 36 height 28
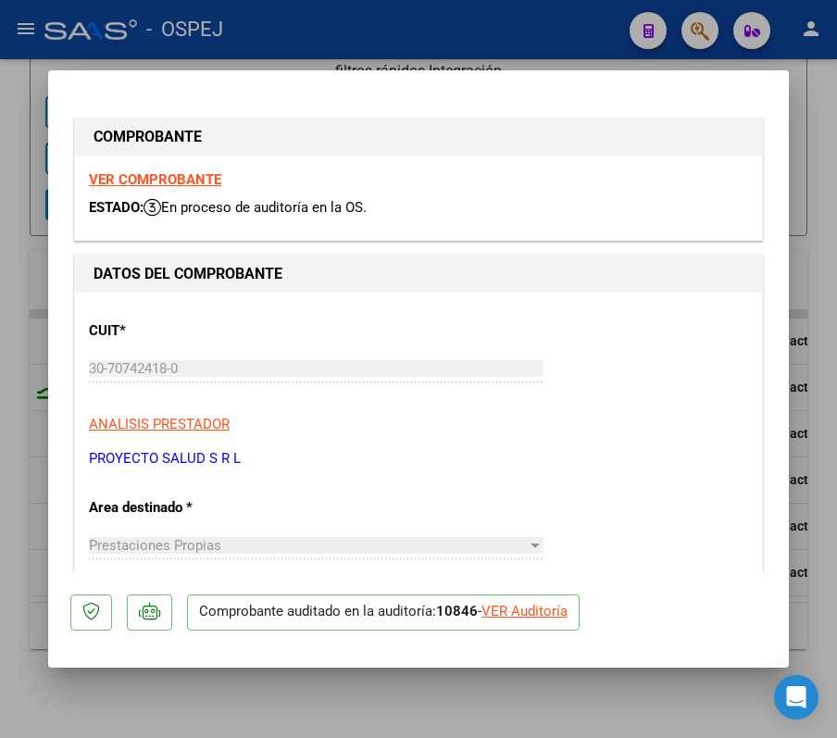
click at [37, 374] on div at bounding box center [418, 369] width 837 height 738
type input "$ 0,00"
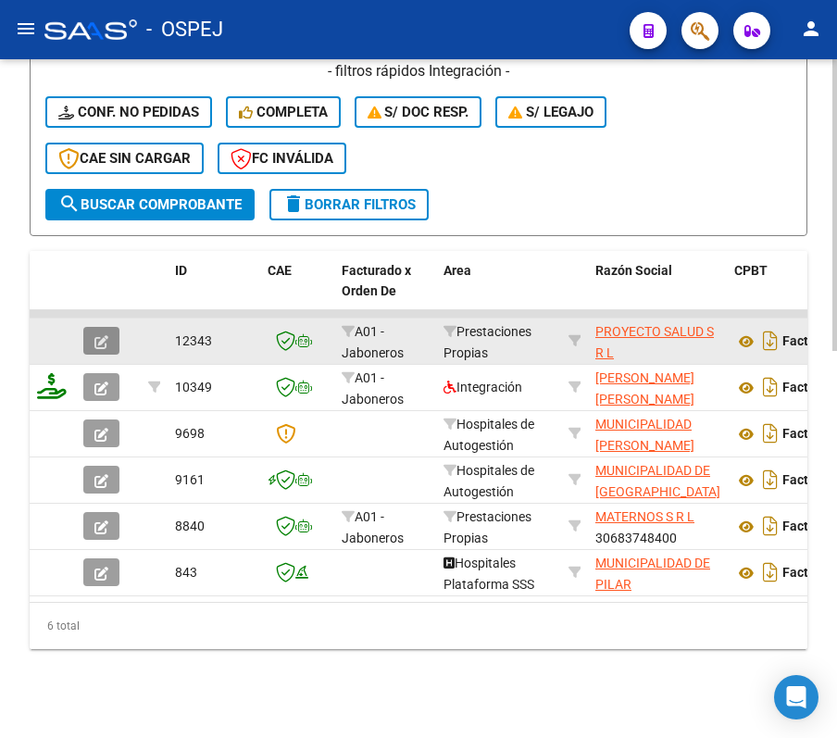
click at [102, 327] on button "button" at bounding box center [101, 341] width 36 height 28
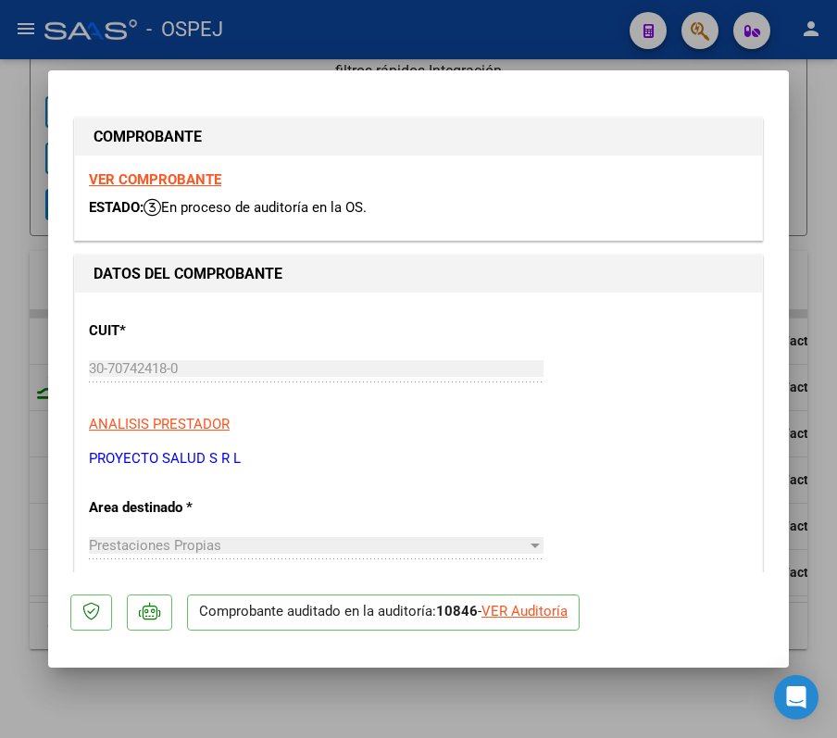
click at [558, 613] on div "VER Auditoría" at bounding box center [525, 611] width 86 height 21
type input "$ 0,00"
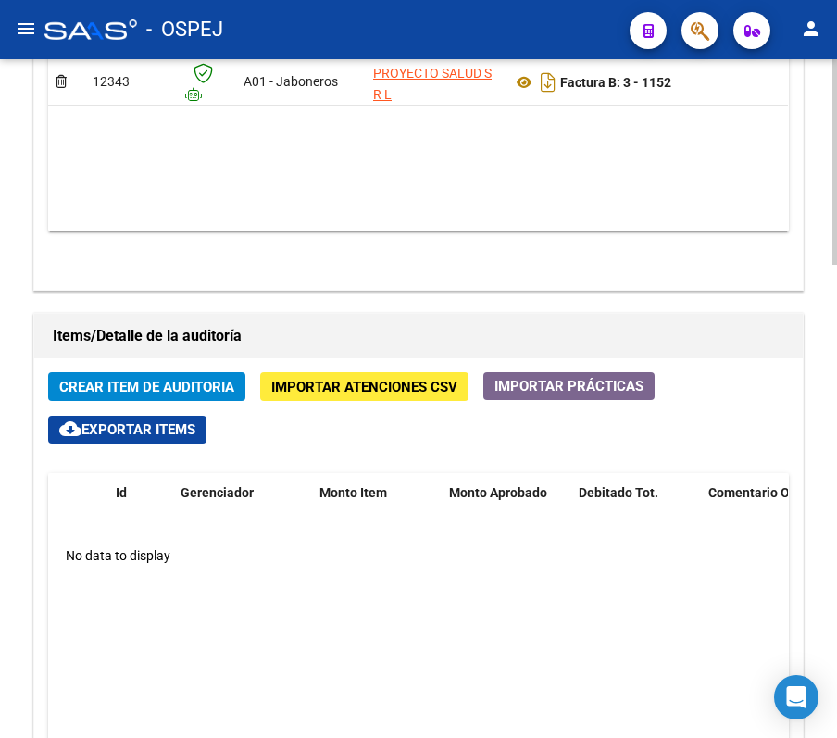
scroll to position [987, 0]
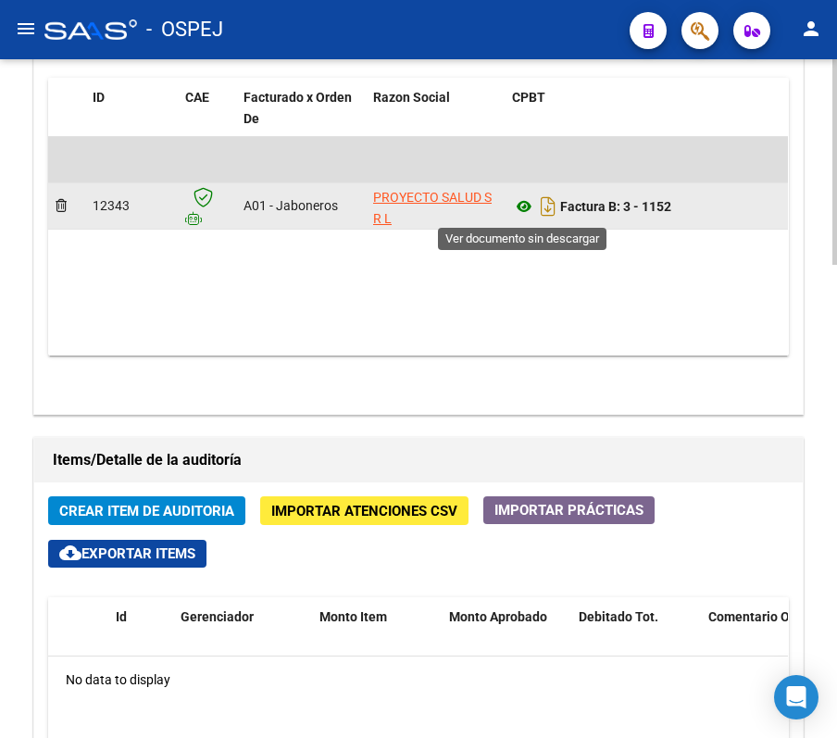
click at [523, 201] on icon at bounding box center [524, 206] width 24 height 22
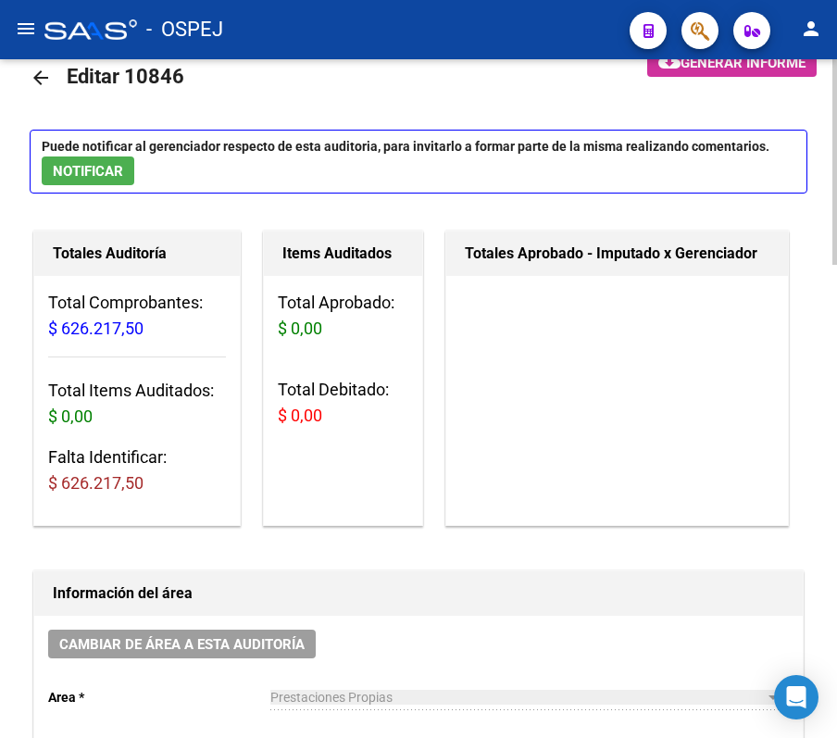
scroll to position [0, 0]
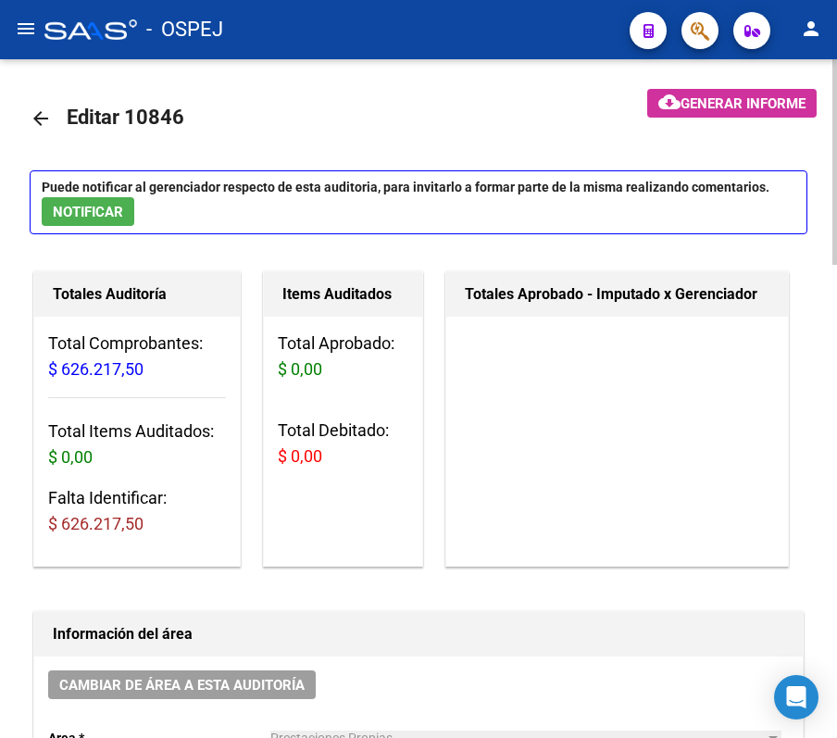
click at [31, 128] on mat-icon "arrow_back" at bounding box center [41, 118] width 22 height 22
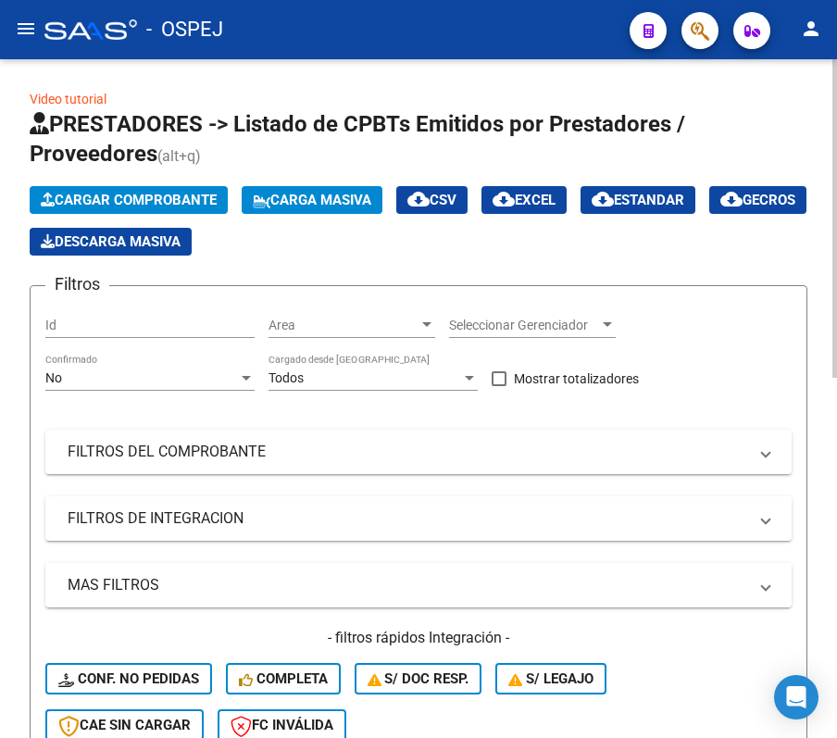
click at [223, 385] on div "No" at bounding box center [141, 378] width 193 height 16
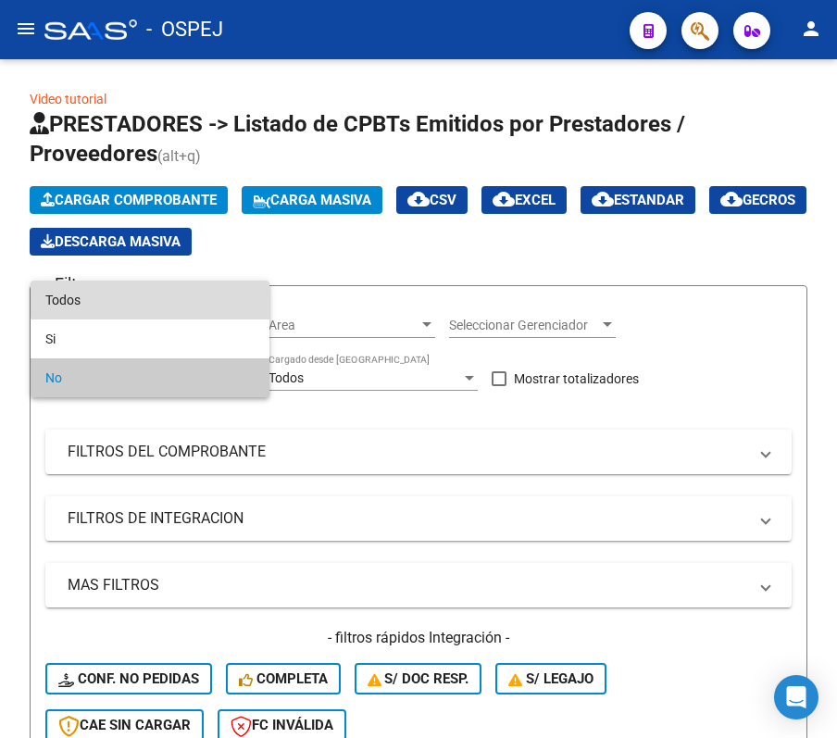
click at [219, 297] on span "Todos" at bounding box center [149, 300] width 209 height 39
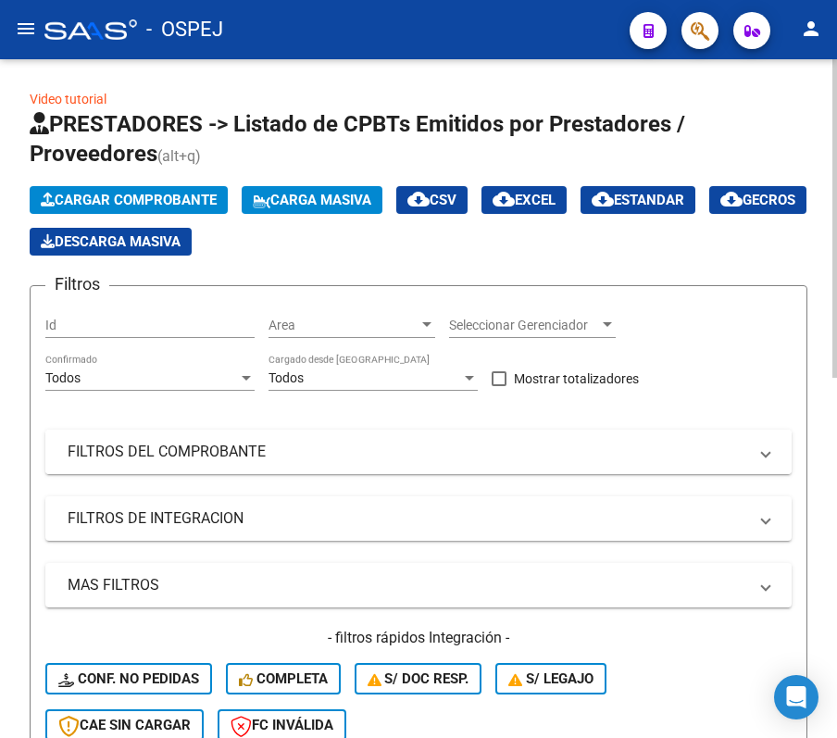
click at [201, 463] on mat-expansion-panel-header "FILTROS DEL COMPROBANTE" at bounding box center [418, 452] width 747 height 44
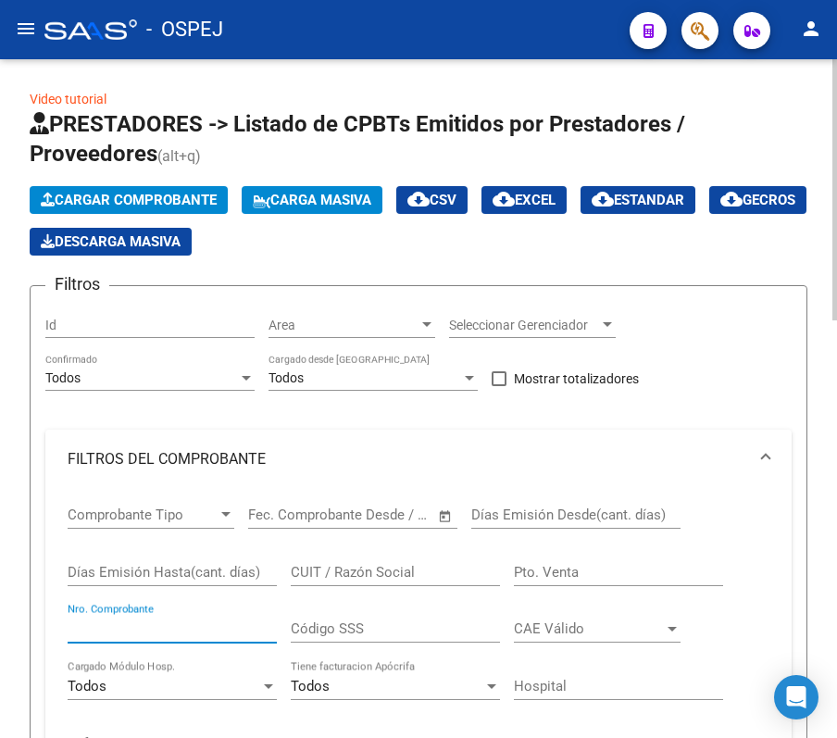
click at [207, 622] on input "Nro. Comprobante" at bounding box center [172, 629] width 209 height 17
type input "14506"
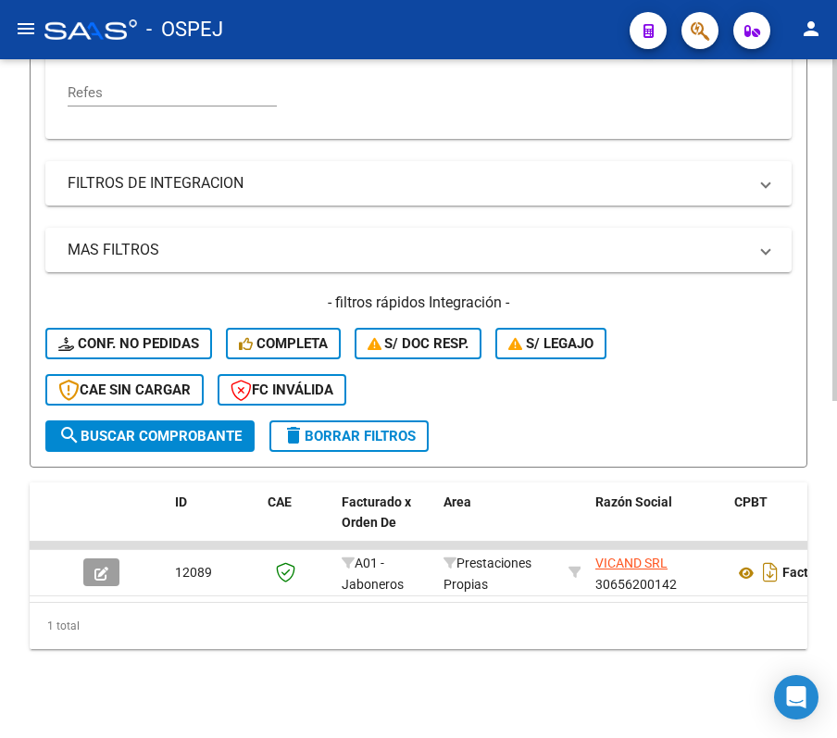
scroll to position [669, 0]
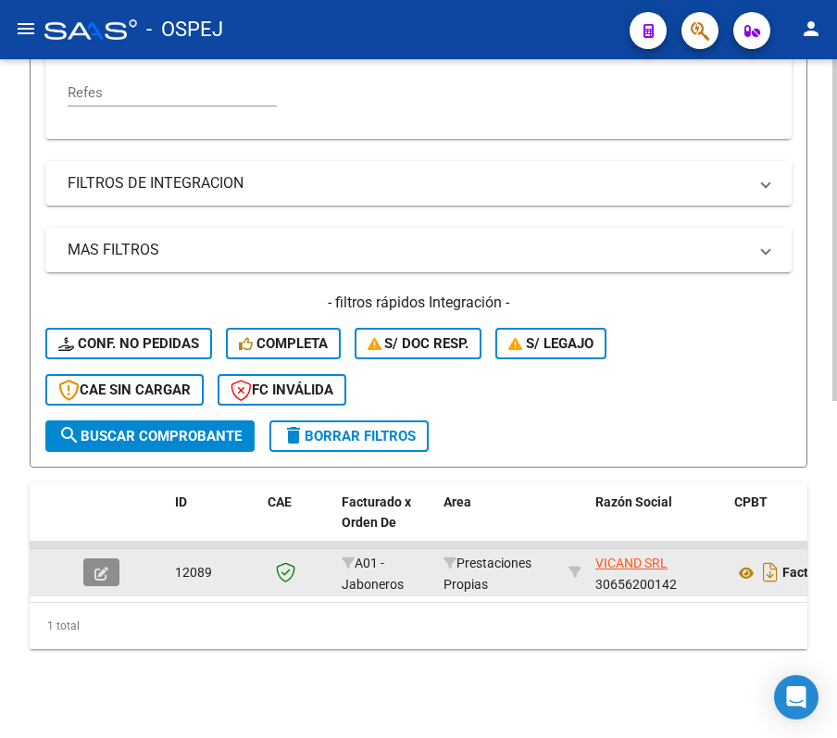
click at [106, 559] on button "button" at bounding box center [101, 573] width 36 height 28
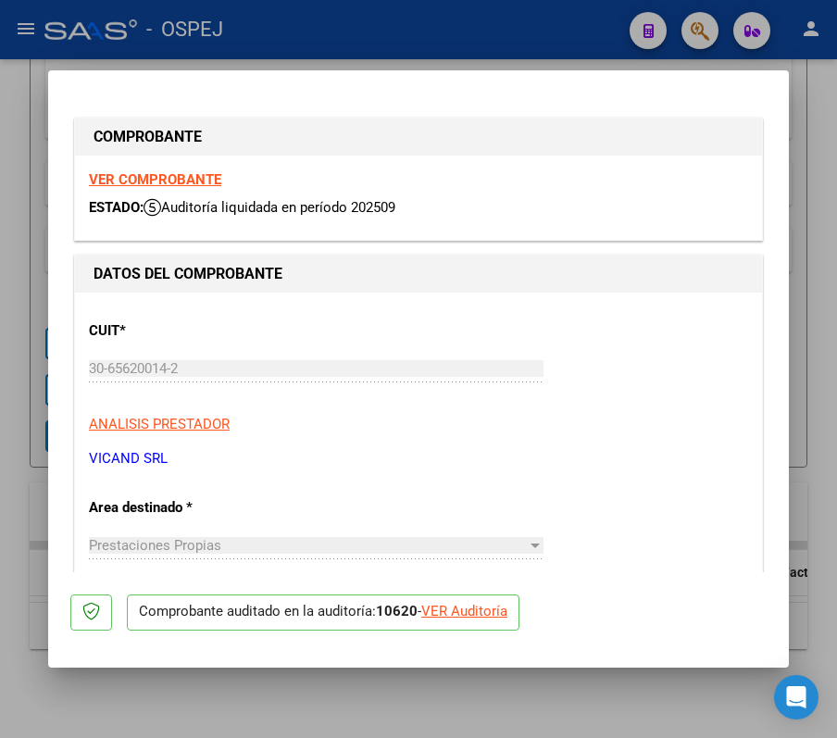
click at [452, 615] on div "VER Auditoría" at bounding box center [464, 611] width 86 height 21
type input "$ 0,00"
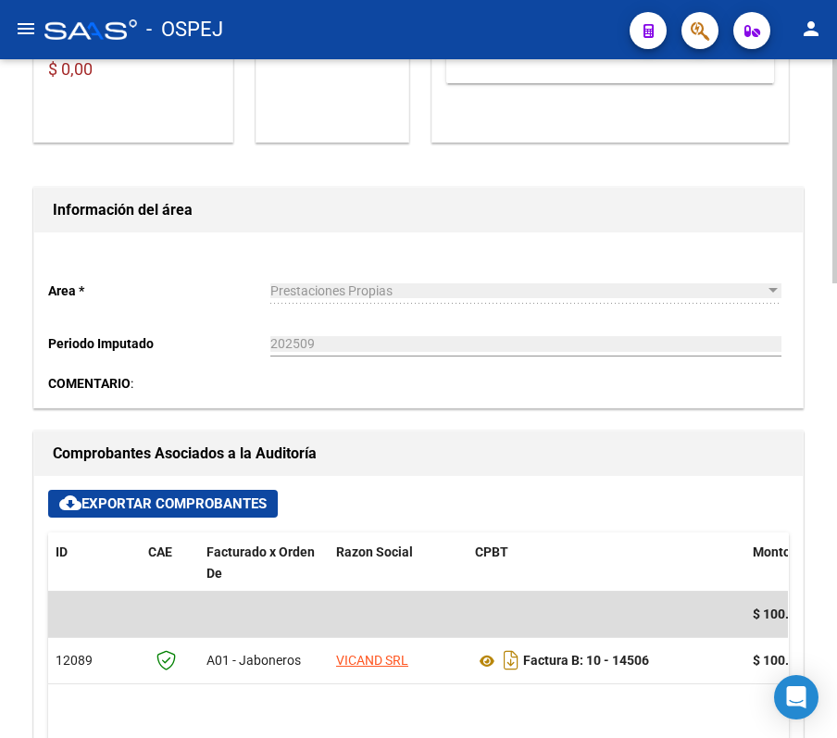
scroll to position [269, 0]
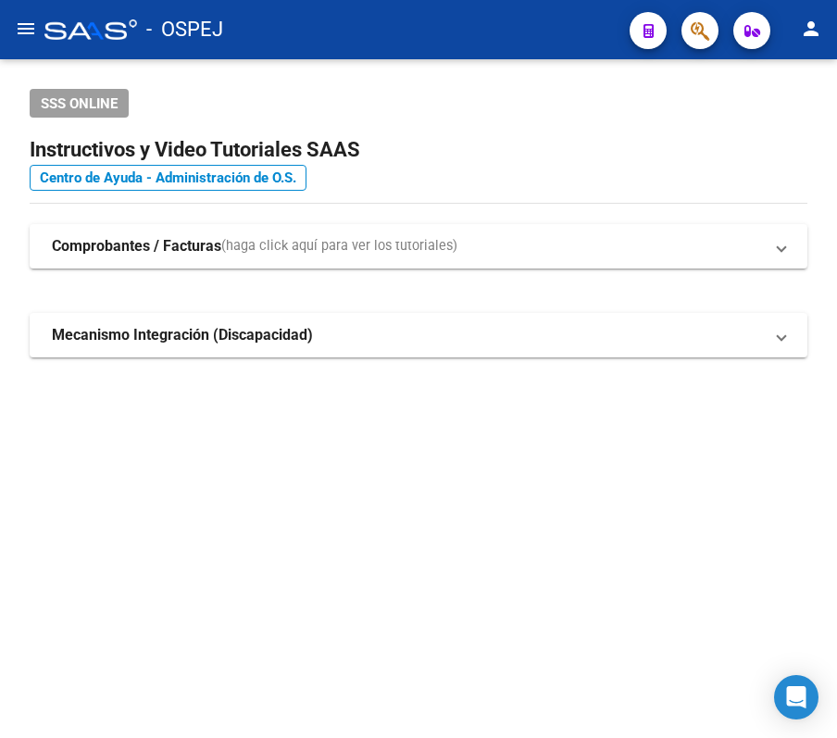
click at [15, 19] on mat-icon "menu" at bounding box center [26, 29] width 22 height 22
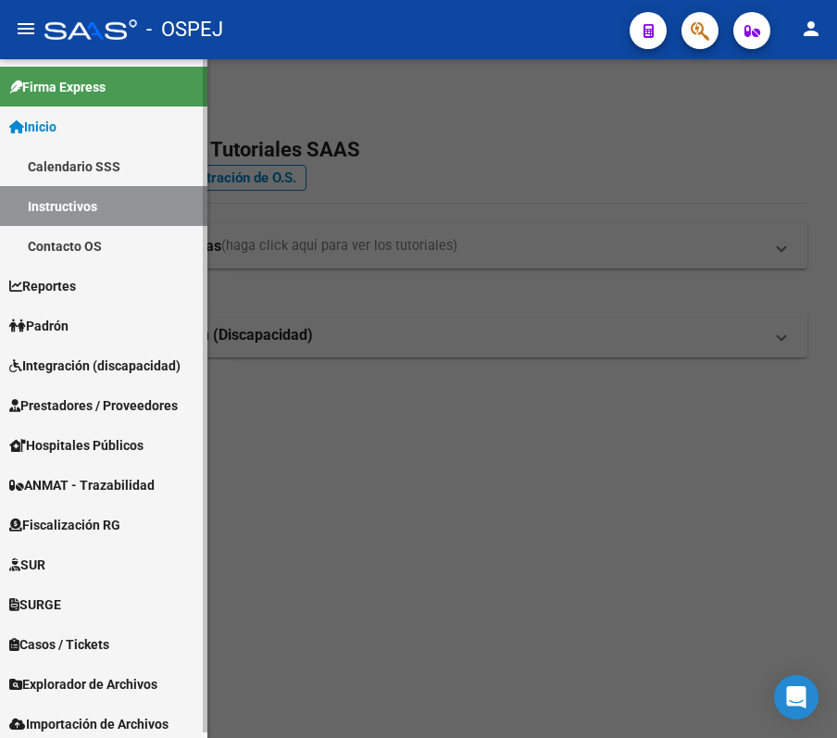
click at [101, 398] on span "Prestadores / Proveedores" at bounding box center [93, 405] width 169 height 20
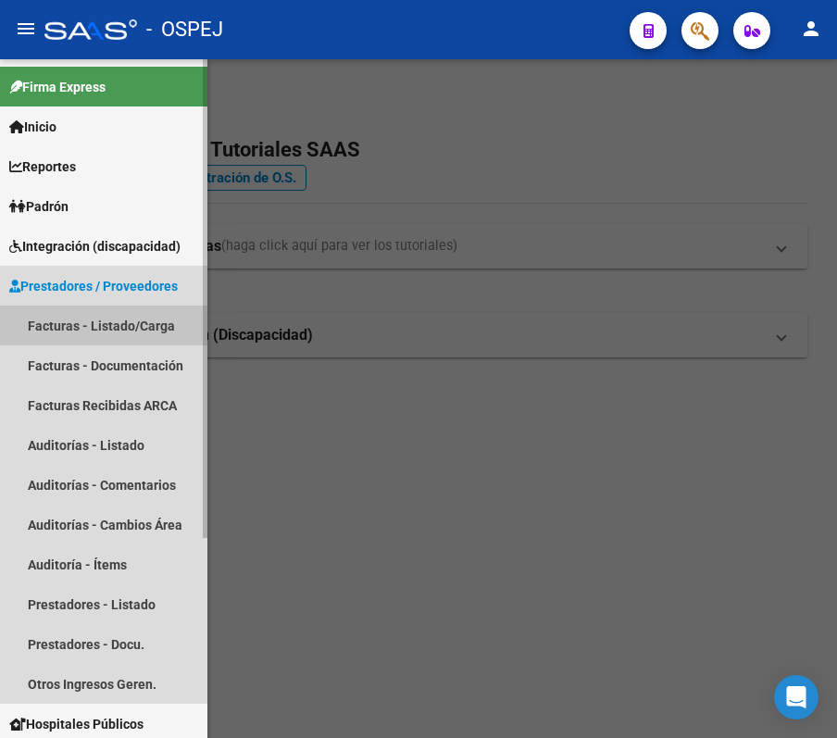
click at [107, 322] on link "Facturas - Listado/Carga" at bounding box center [103, 326] width 207 height 40
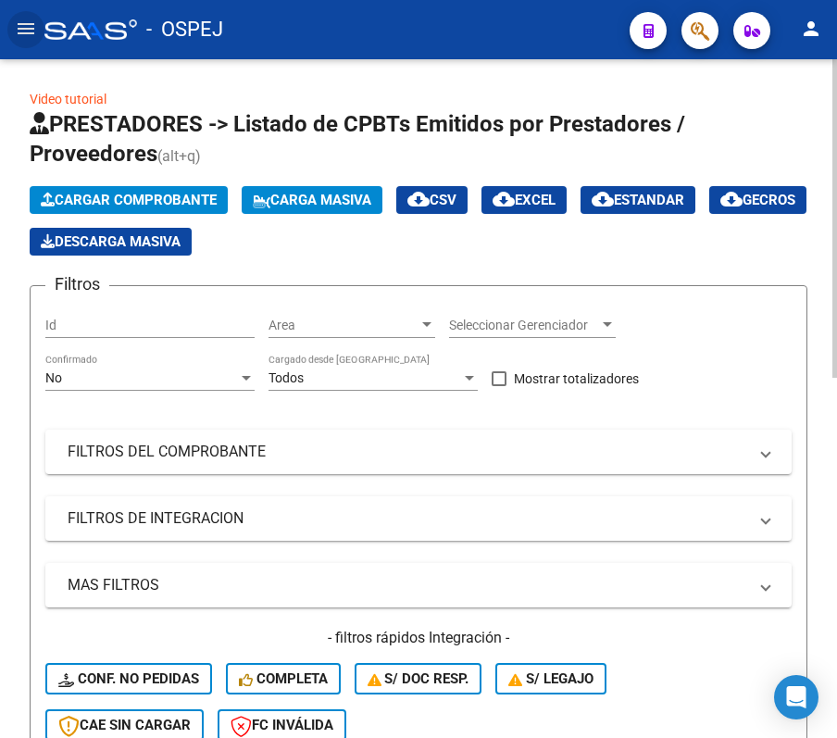
click at [128, 367] on div "No Confirmado" at bounding box center [149, 372] width 209 height 37
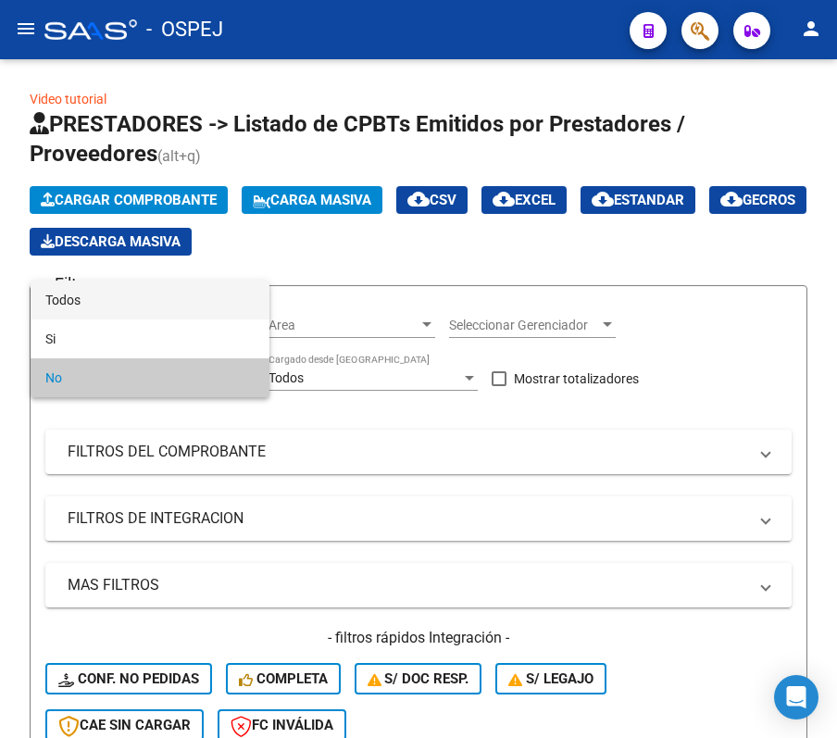
click at [141, 306] on span "Todos" at bounding box center [149, 300] width 209 height 39
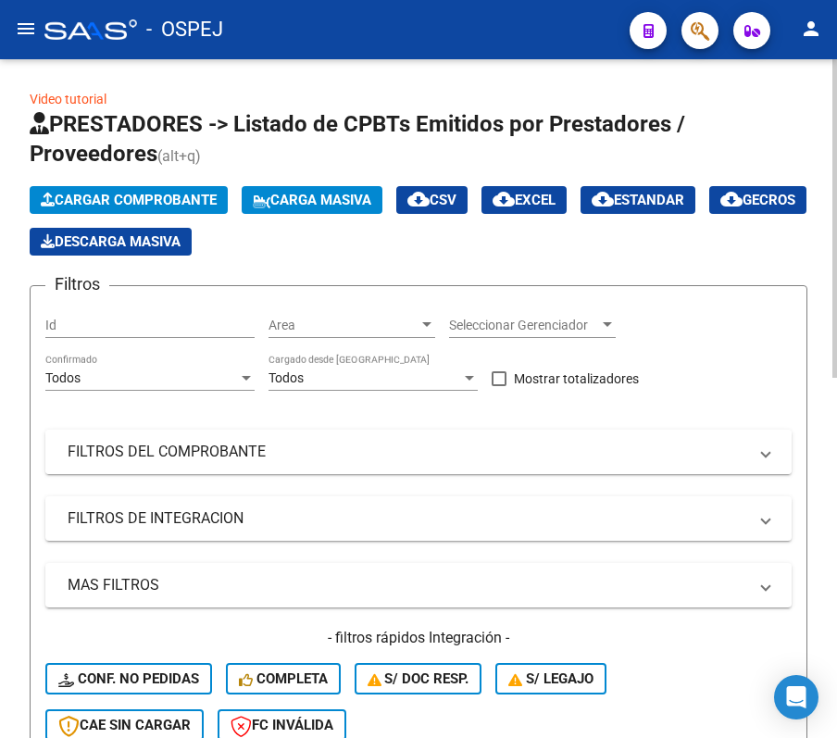
click at [216, 435] on mat-expansion-panel-header "FILTROS DEL COMPROBANTE" at bounding box center [418, 452] width 747 height 44
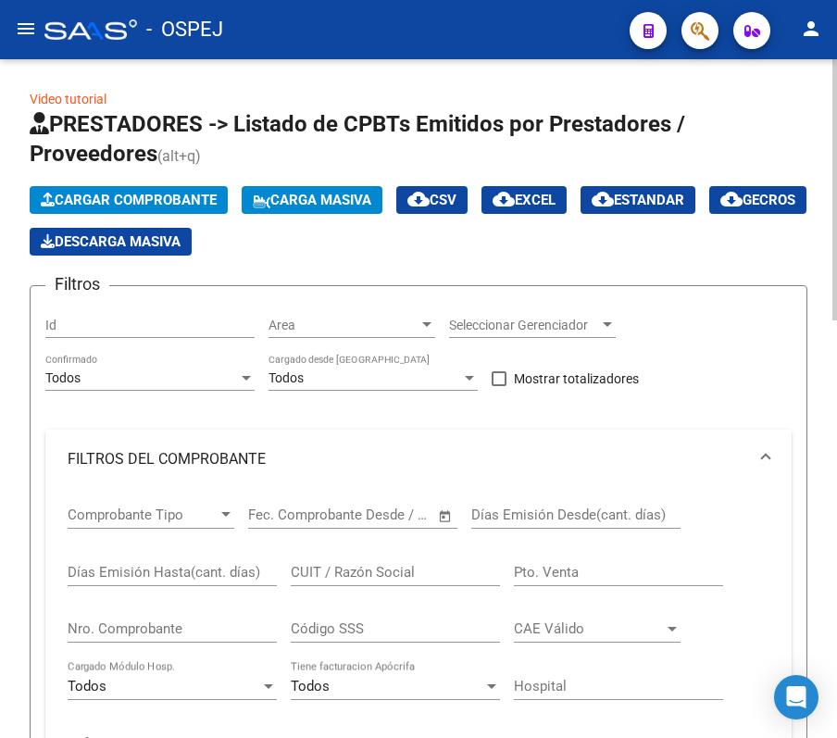
scroll to position [123, 0]
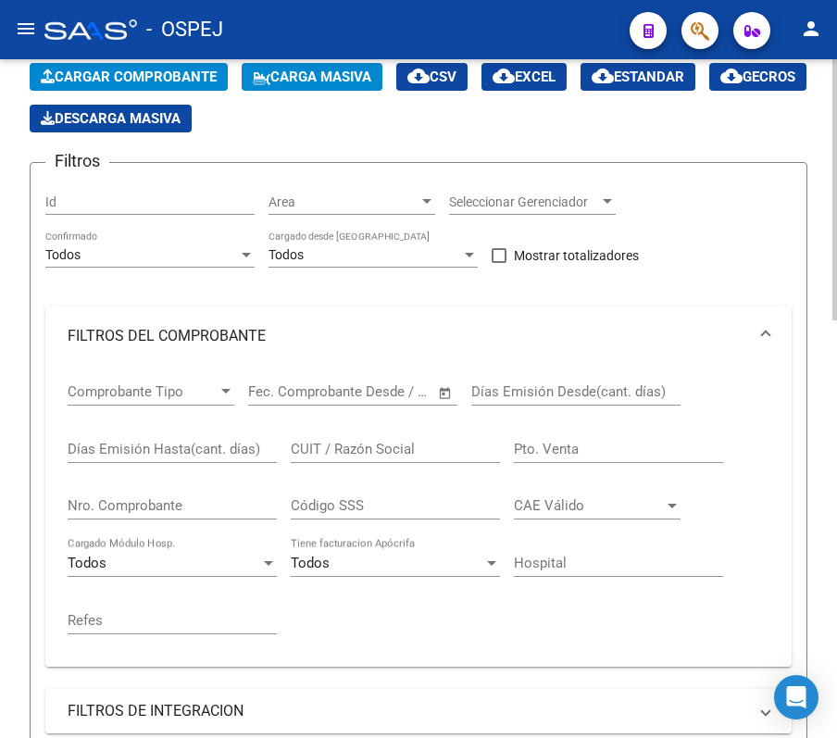
click at [246, 500] on input "Nro. Comprobante" at bounding box center [172, 505] width 209 height 17
type input "6988"
click at [24, 102] on div "Video tutorial PRESTADORES -> Listado de CPBTs Emitidos por Prestadores / Prove…" at bounding box center [418, 624] width 837 height 1376
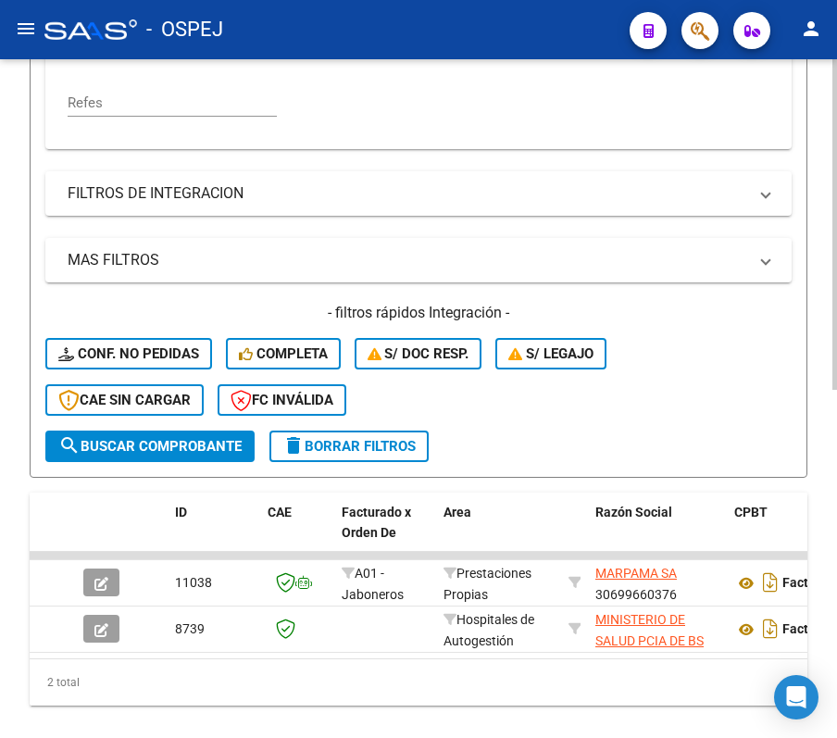
scroll to position [715, 0]
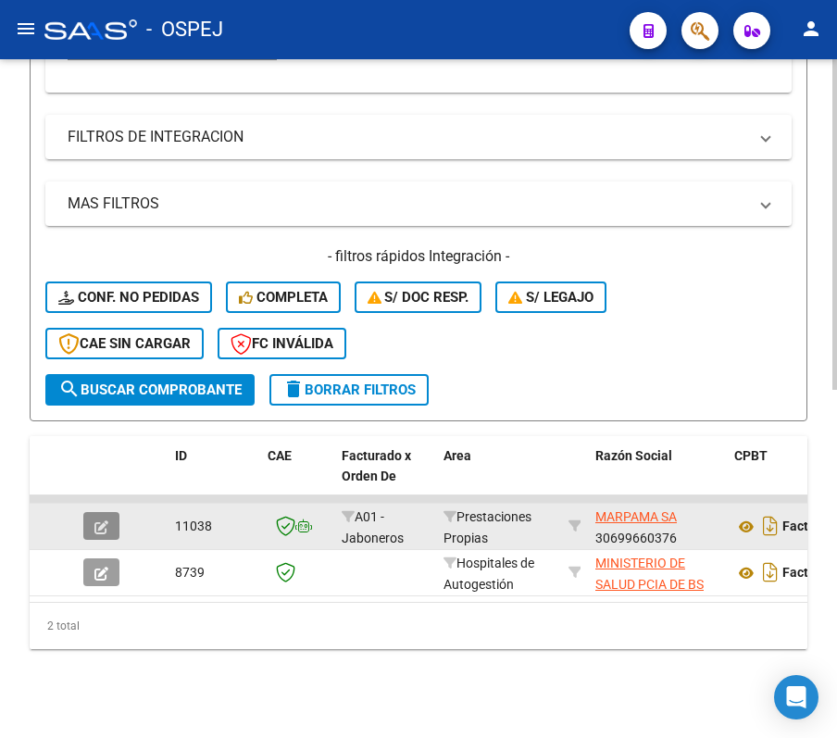
click at [104, 519] on button "button" at bounding box center [101, 526] width 36 height 28
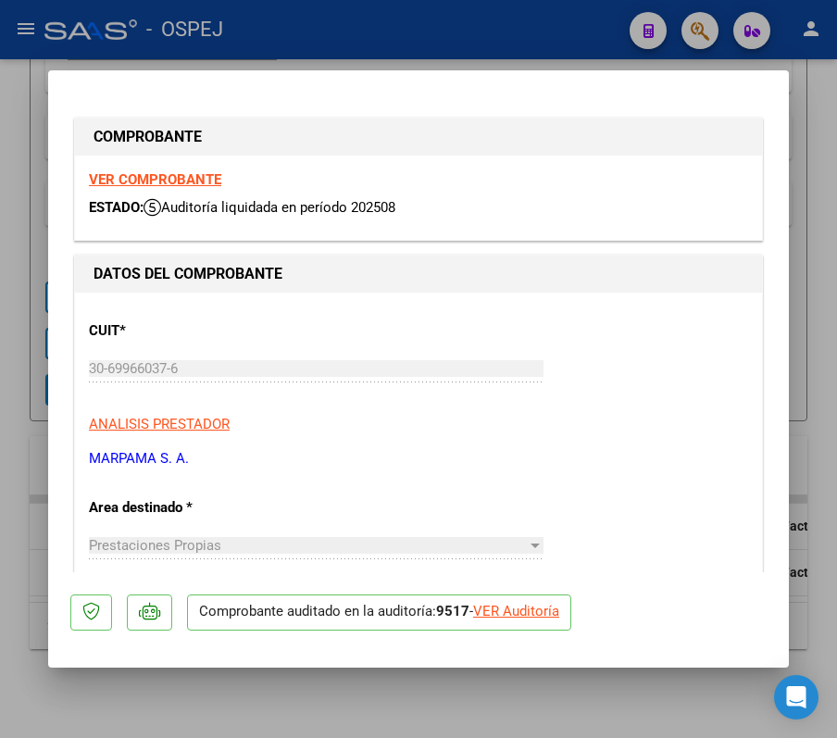
drag, startPoint x: 501, startPoint y: 616, endPoint x: 511, endPoint y: 623, distance: 12.6
click at [511, 623] on p "Comprobante auditado en la auditoría: 9517 - VER Auditoría" at bounding box center [379, 613] width 384 height 36
click at [497, 613] on div "VER Auditoría" at bounding box center [516, 611] width 86 height 21
type input "$ 0,00"
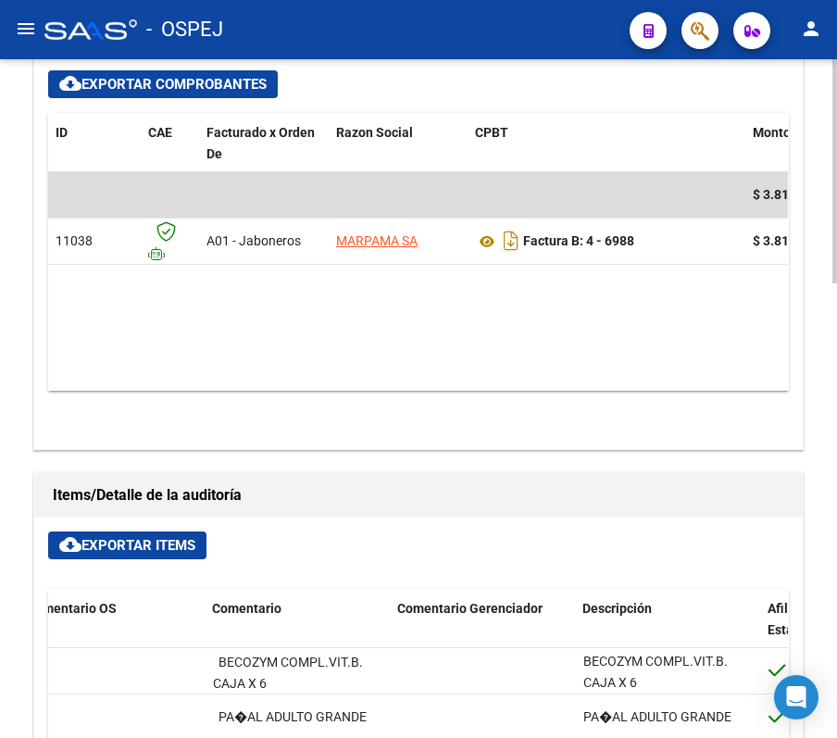
scroll to position [763, 0]
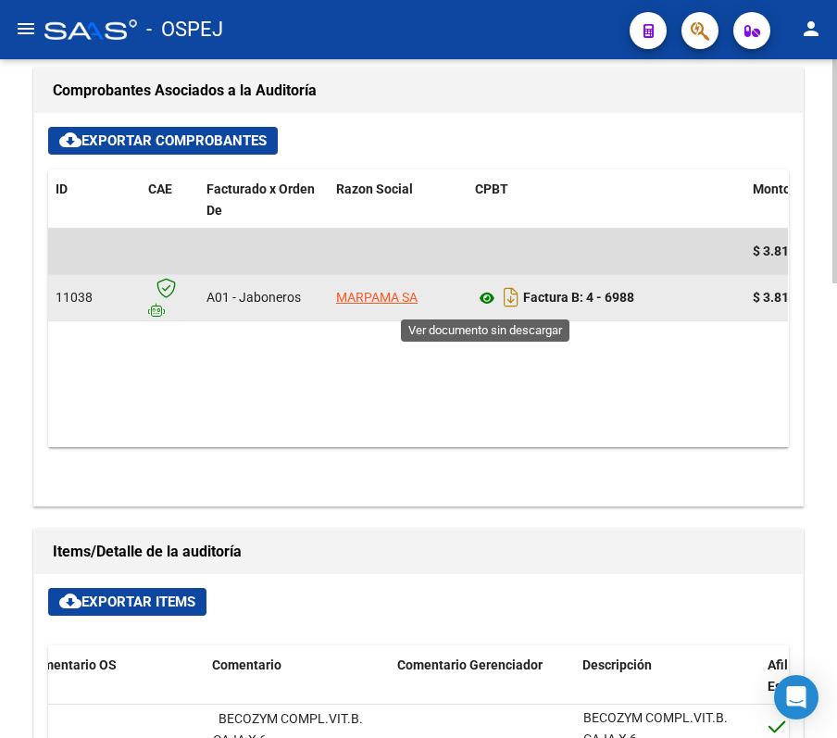
click at [487, 297] on icon at bounding box center [487, 298] width 24 height 22
